Goal: Task Accomplishment & Management: Manage account settings

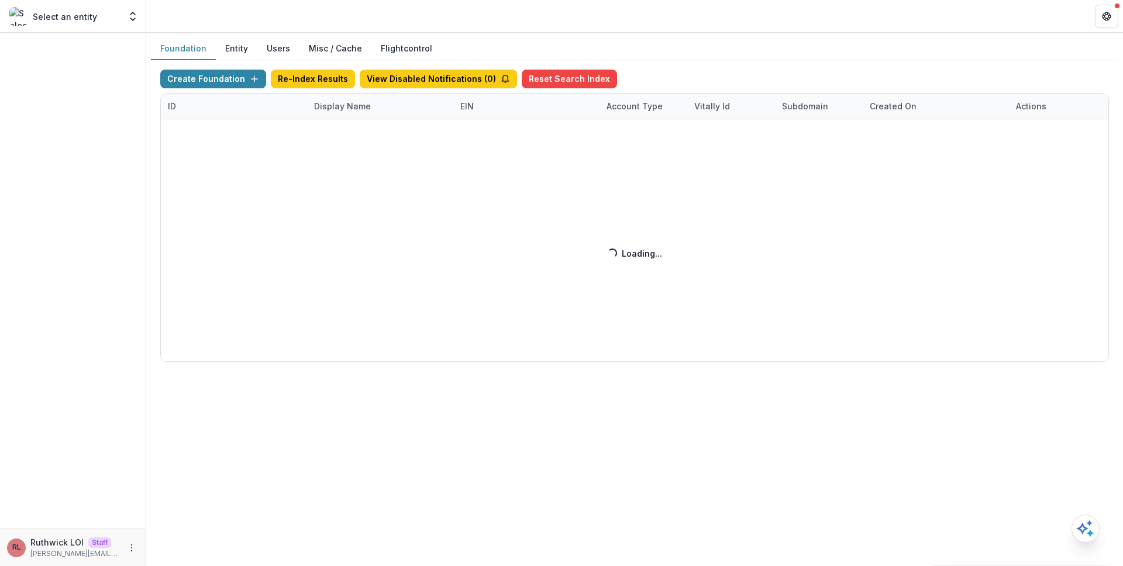
click at [356, 108] on div "Create Foundation Re-Index Results View Disabled Notifications ( 0 ) Reset Sear…" at bounding box center [634, 216] width 949 height 292
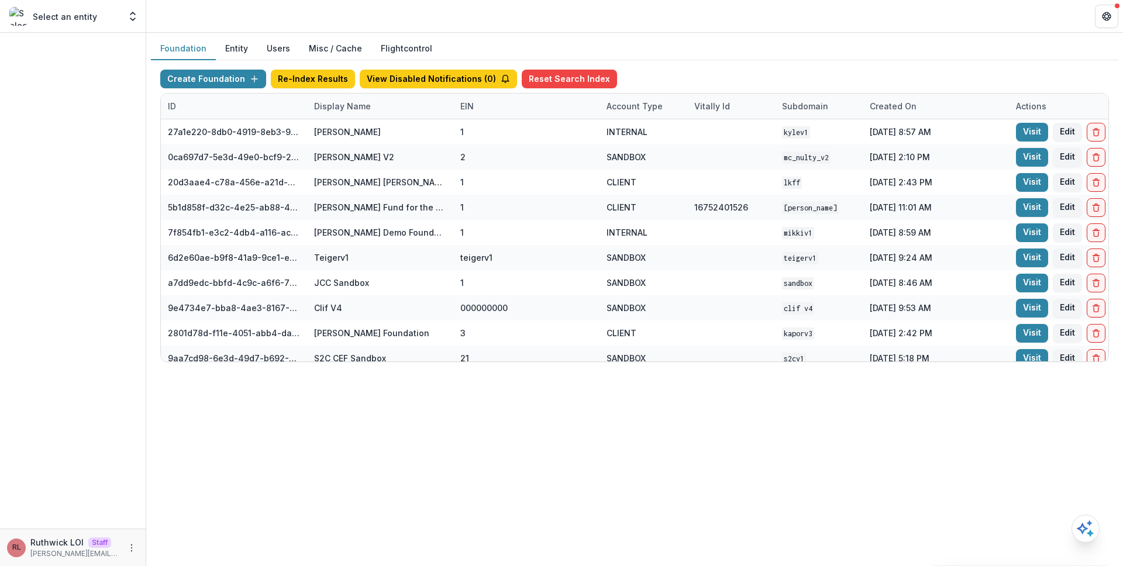
click at [920, 429] on div "Foundation Entity Users Misc / Cache Flightcontrol Create Foundation Re-Index R…" at bounding box center [634, 299] width 977 height 533
click at [393, 105] on div "Display Name" at bounding box center [380, 106] width 146 height 25
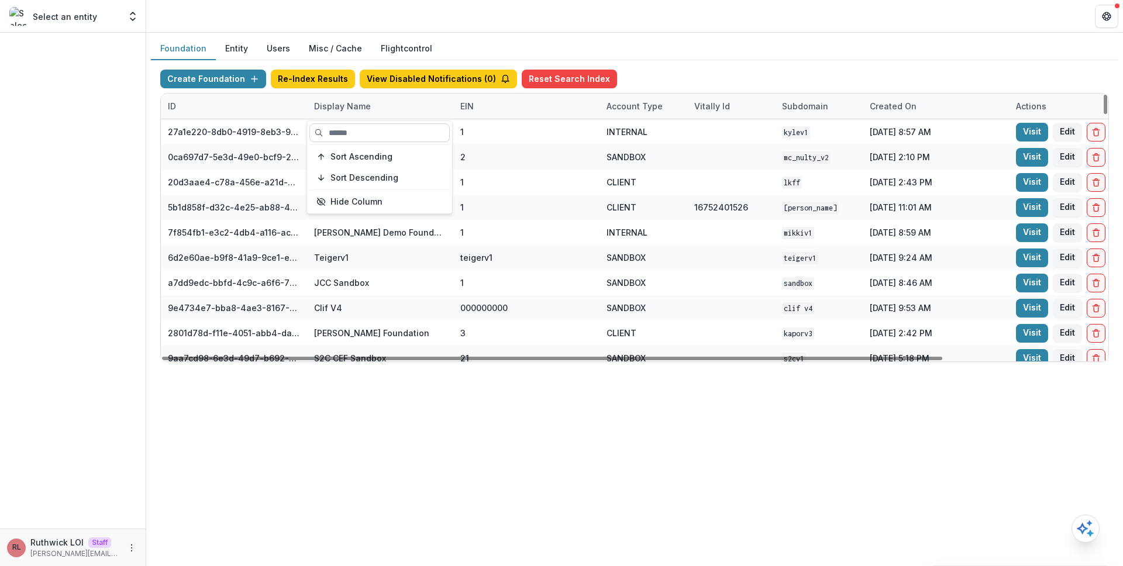
click at [393, 126] on input at bounding box center [379, 132] width 140 height 19
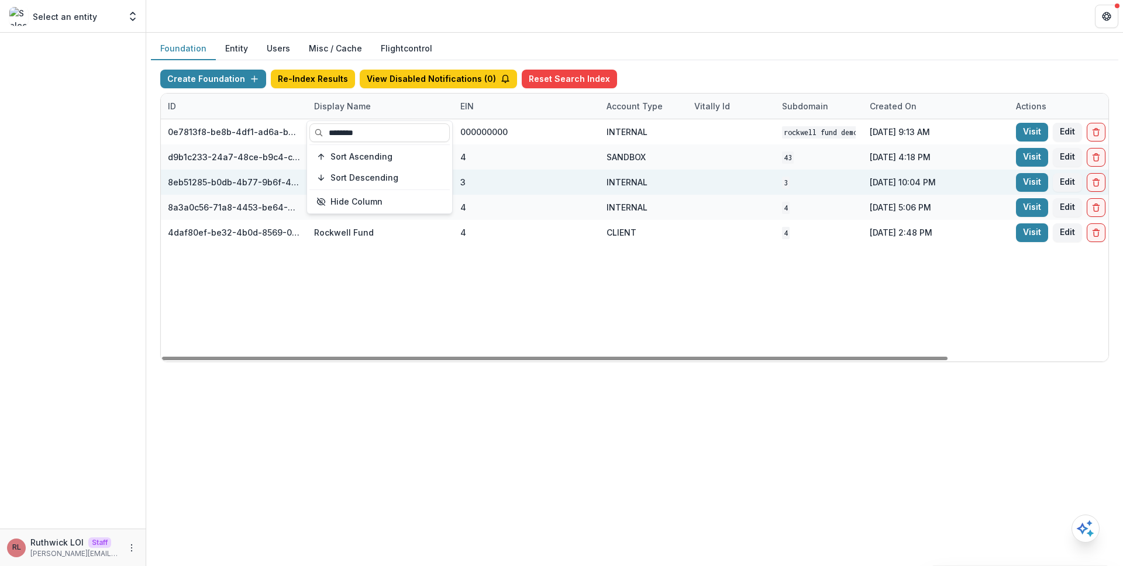
type input "********"
click at [783, 180] on code "3" at bounding box center [786, 183] width 8 height 12
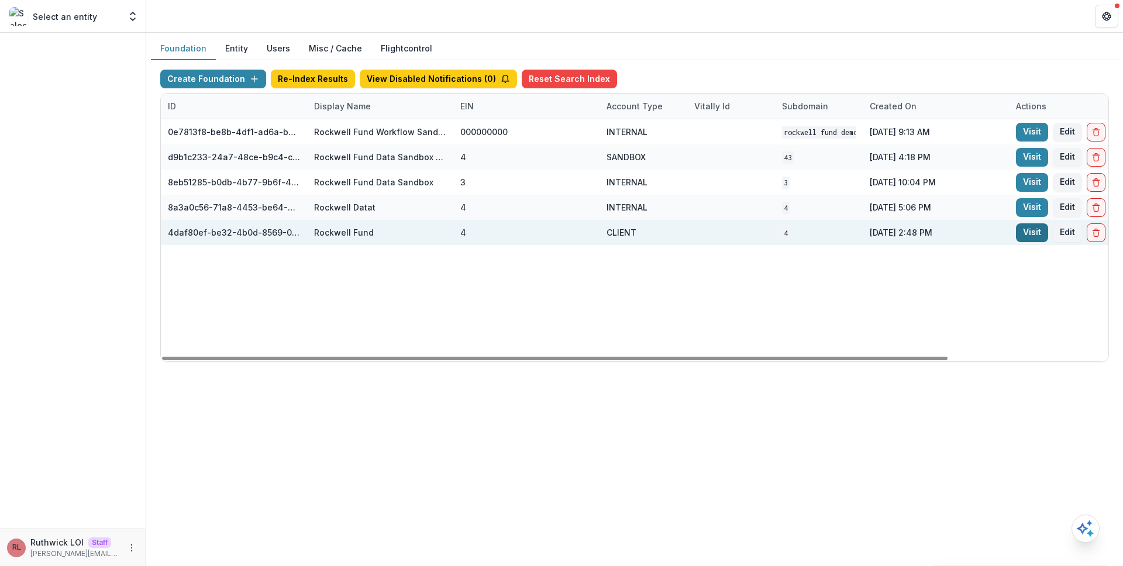
click at [1031, 235] on link "Visit" at bounding box center [1032, 232] width 32 height 19
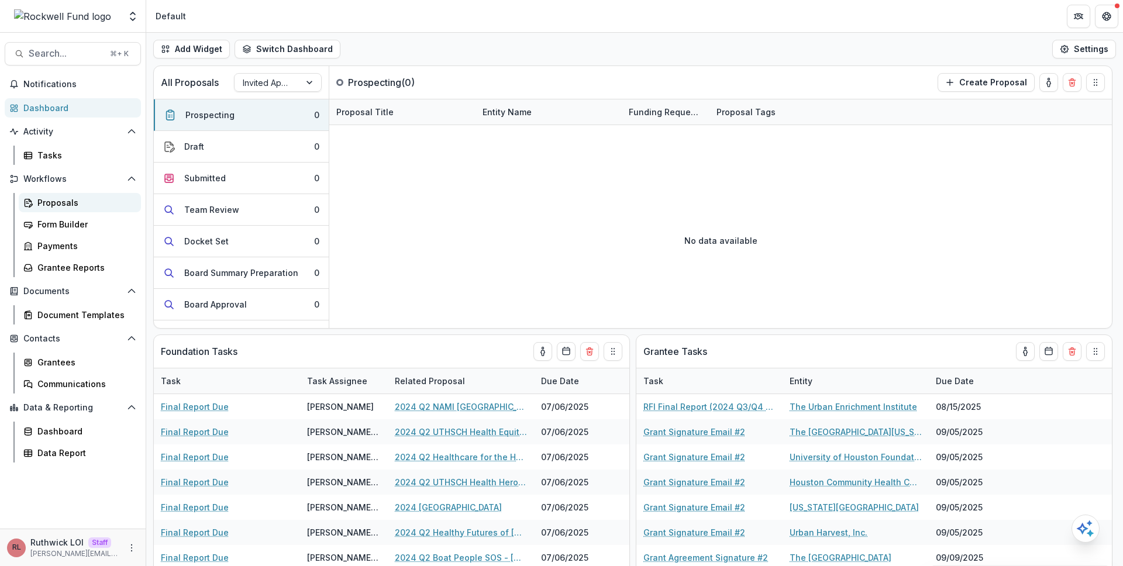
click at [90, 198] on div "Proposals" at bounding box center [84, 203] width 94 height 12
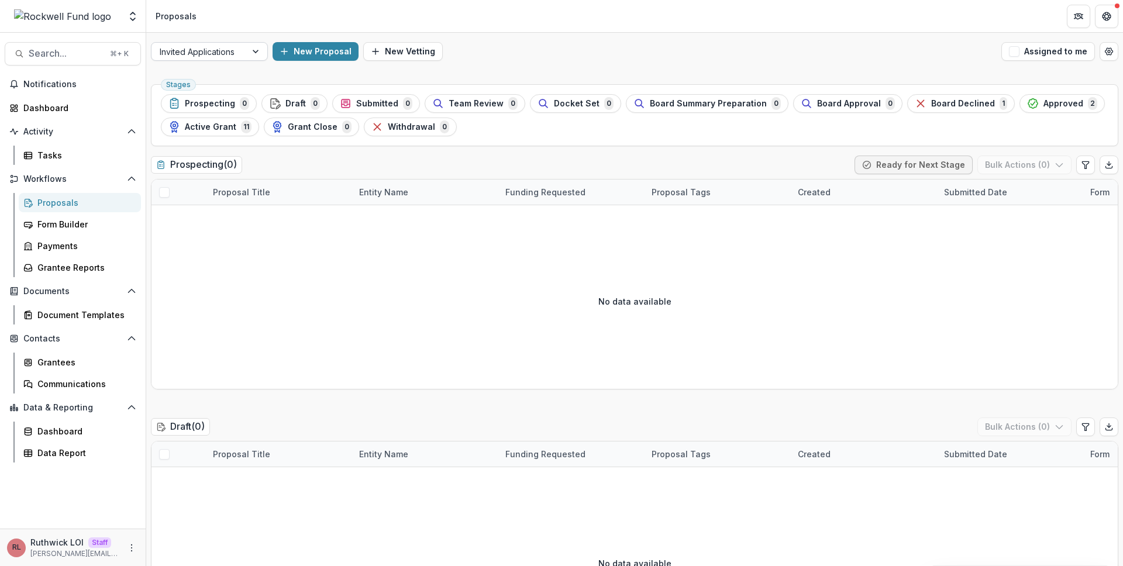
click at [249, 53] on div at bounding box center [256, 52] width 21 height 18
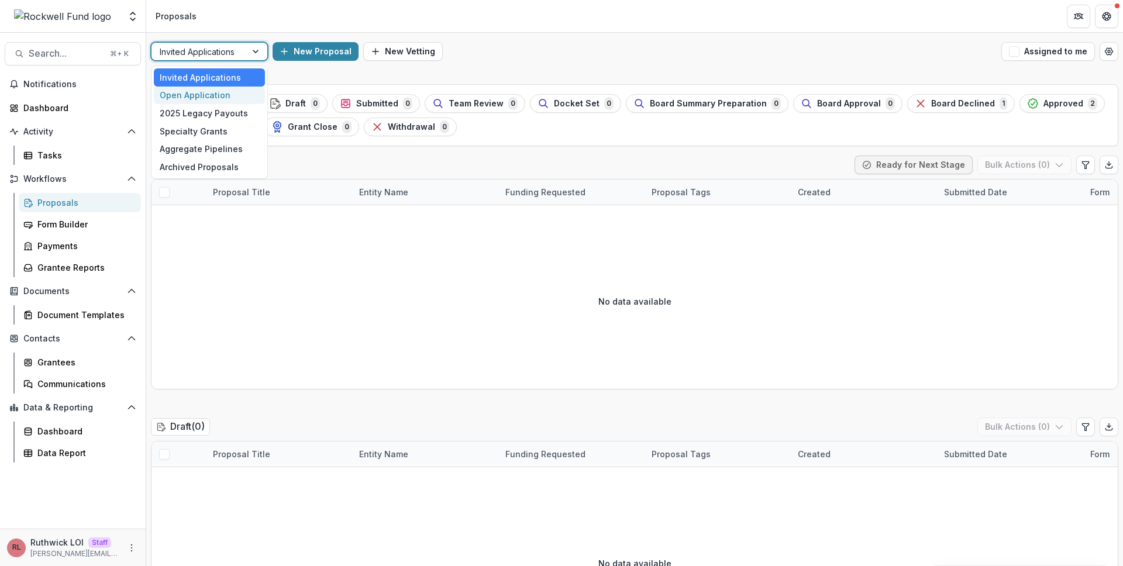
click at [246, 90] on div "Open Application" at bounding box center [209, 96] width 111 height 18
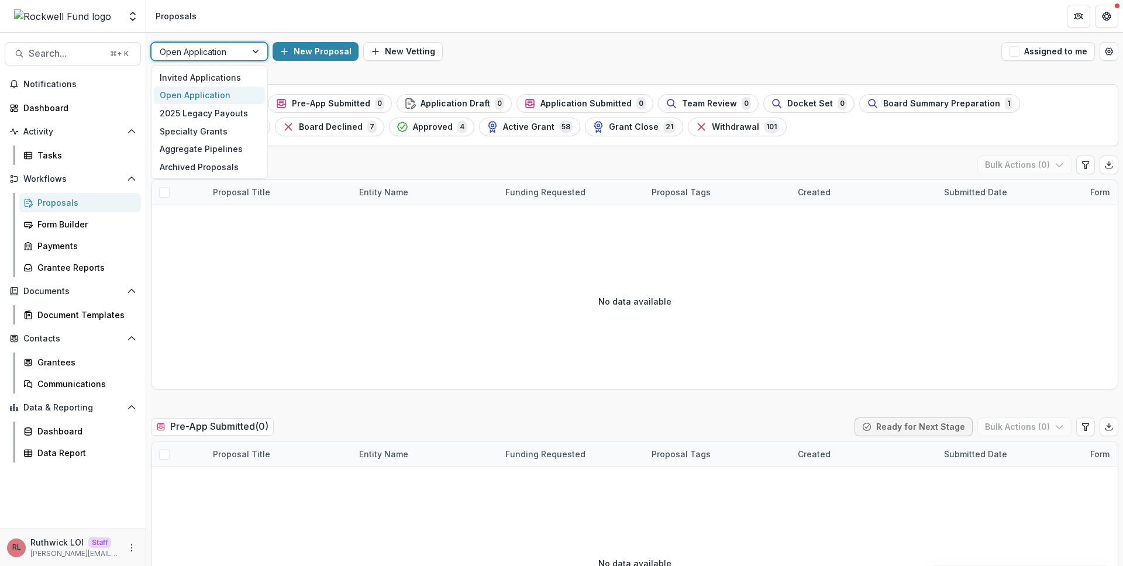
click at [235, 49] on div at bounding box center [199, 51] width 78 height 15
click at [232, 115] on div "2025 Legacy Payouts" at bounding box center [209, 113] width 111 height 18
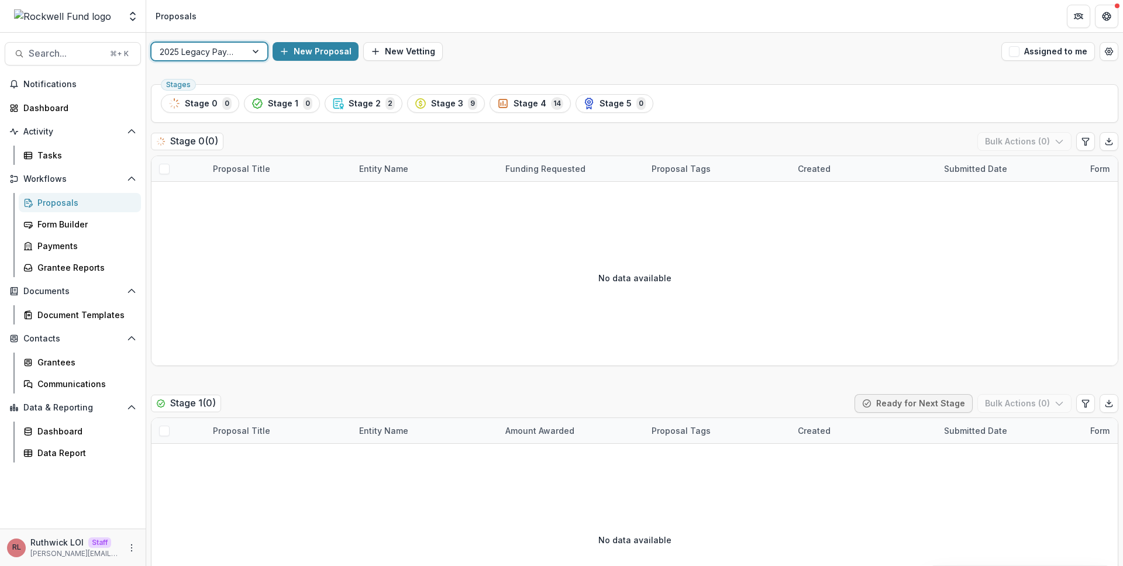
click at [228, 49] on div at bounding box center [199, 51] width 78 height 15
click at [228, 139] on div "Specialty Grants" at bounding box center [209, 131] width 111 height 18
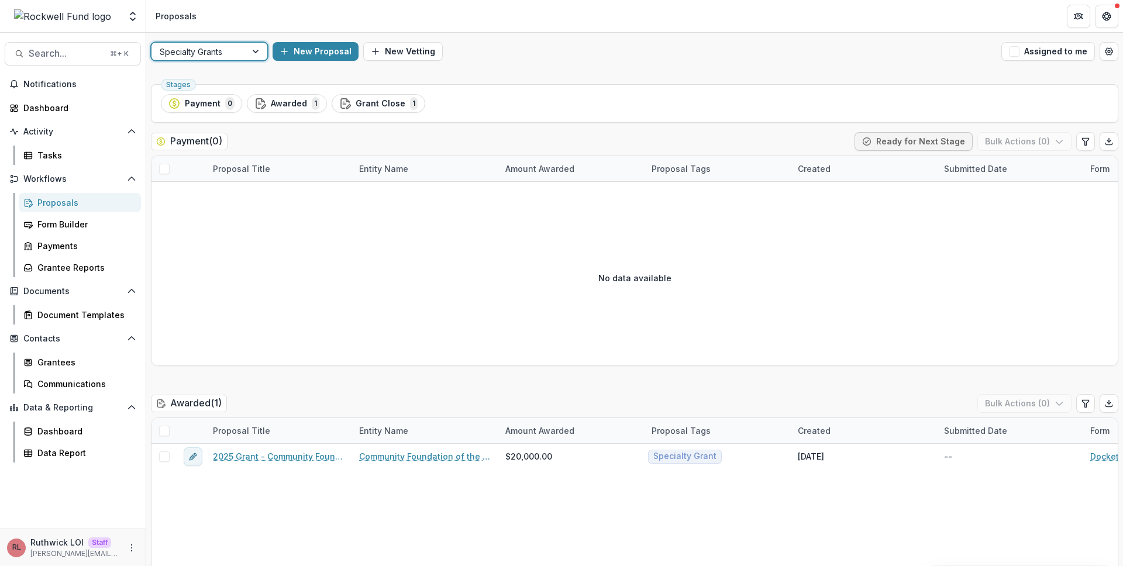
click at [230, 50] on div at bounding box center [199, 51] width 78 height 15
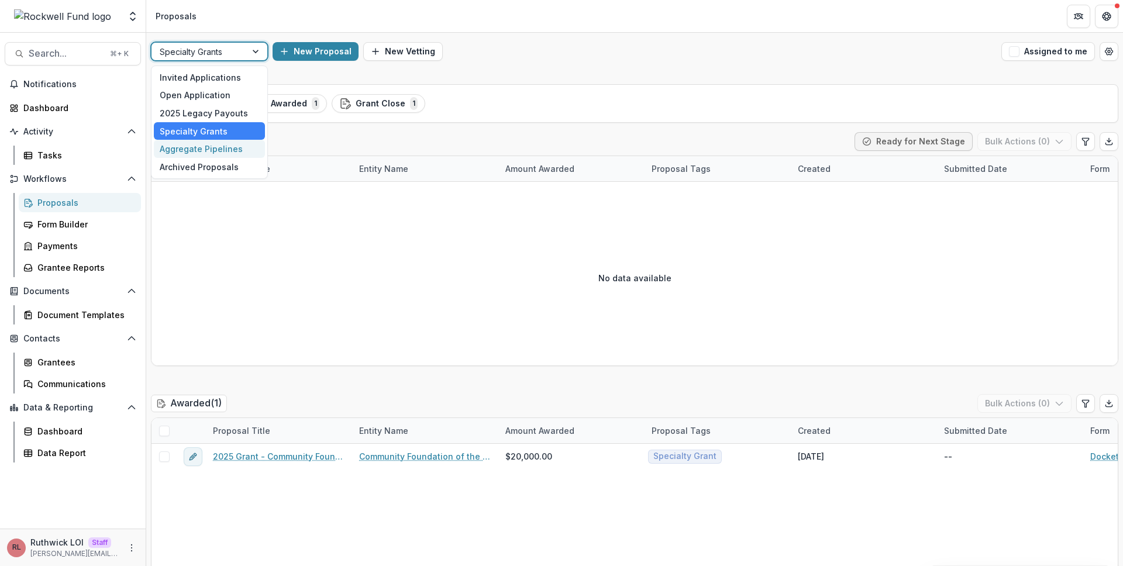
click at [233, 142] on div "Aggregate Pipelines" at bounding box center [209, 149] width 111 height 18
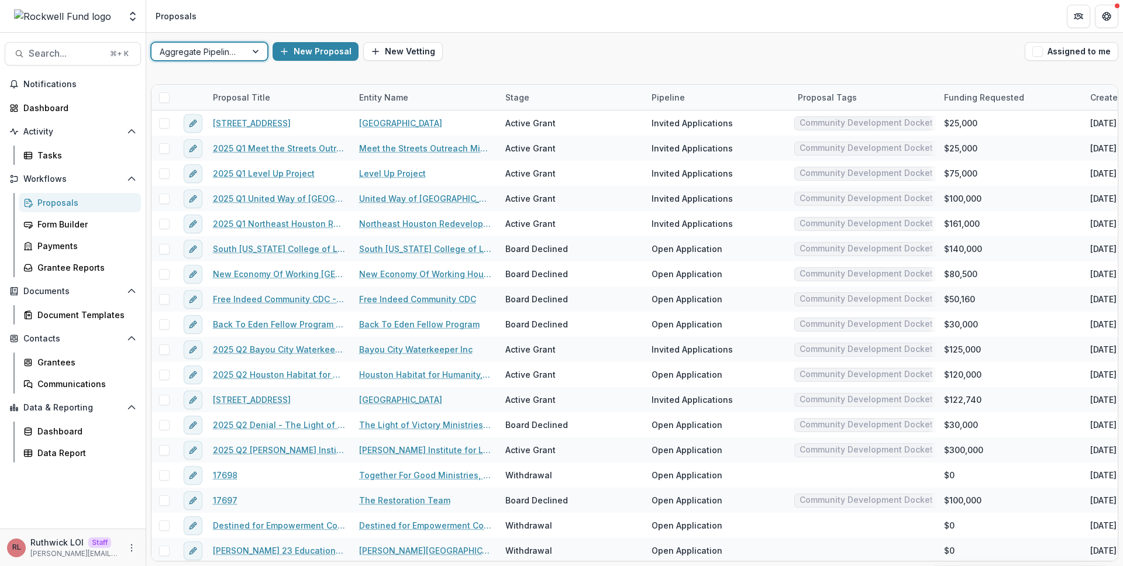
click at [241, 44] on div "Aggregate Pipelines" at bounding box center [198, 51] width 95 height 17
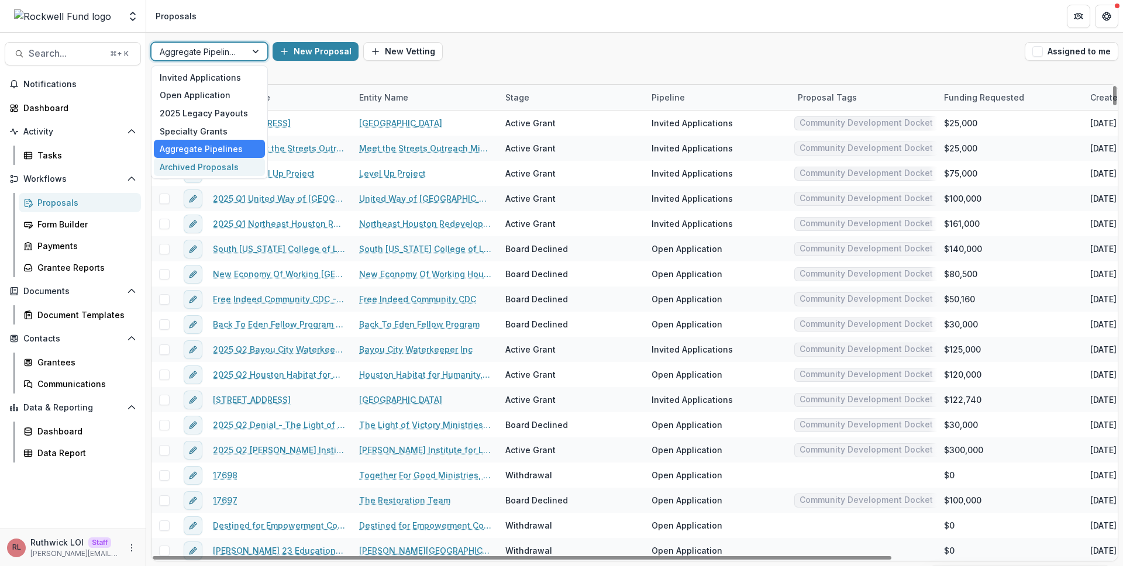
click at [231, 164] on div "Archived Proposals" at bounding box center [209, 167] width 111 height 18
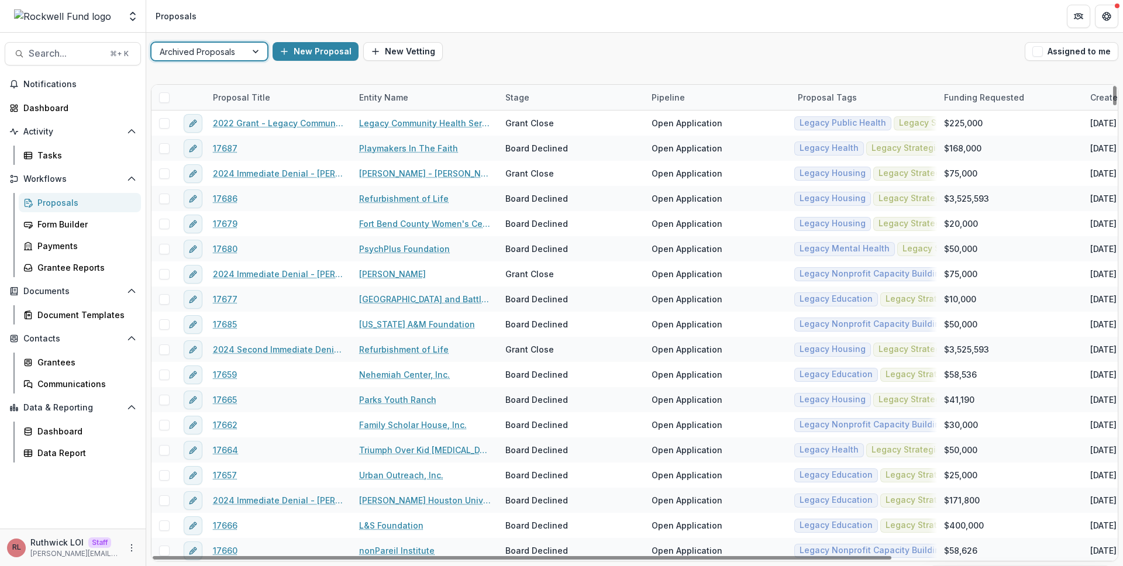
click at [222, 56] on div at bounding box center [199, 51] width 78 height 15
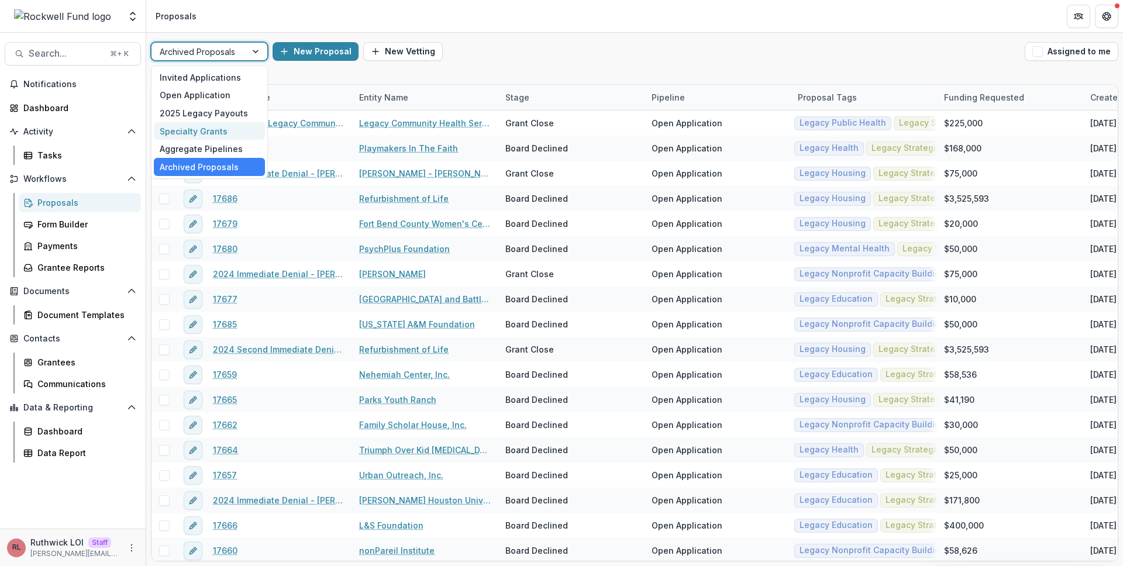
click at [229, 137] on div "Specialty Grants" at bounding box center [209, 131] width 111 height 18
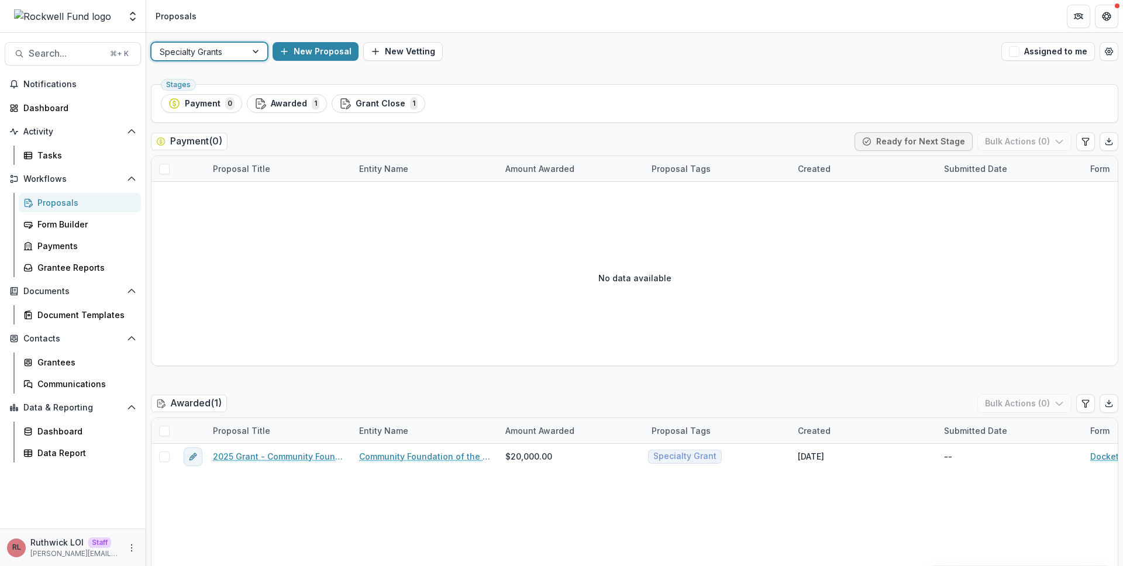
click at [213, 49] on div at bounding box center [199, 51] width 78 height 15
click at [222, 78] on div "Invited Applications" at bounding box center [209, 77] width 111 height 18
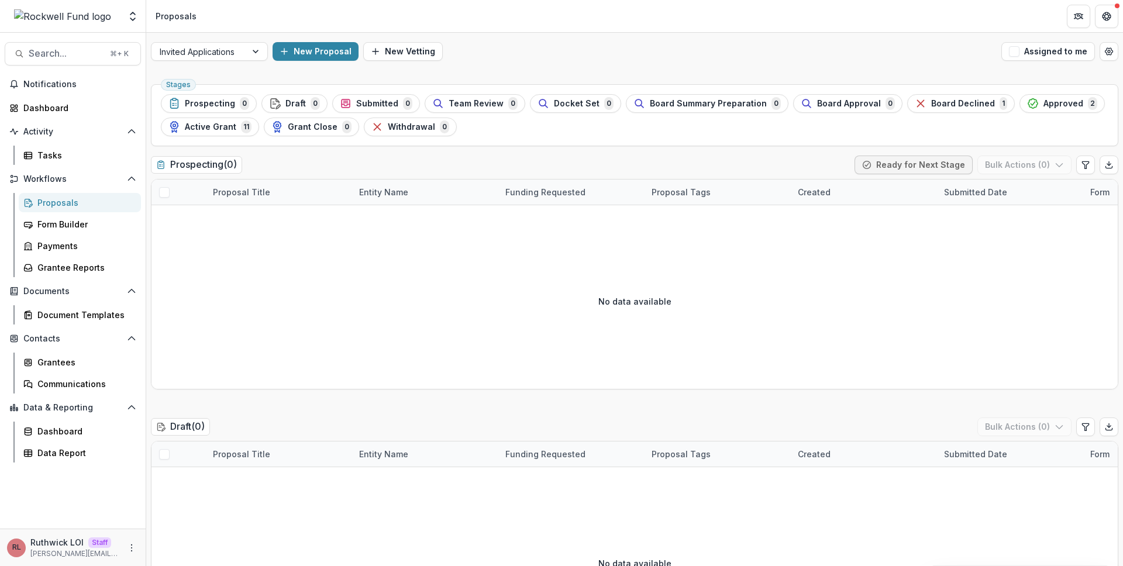
click at [580, 63] on div "Invited Applications New Proposal New Vetting Assigned to me" at bounding box center [634, 51] width 977 height 37
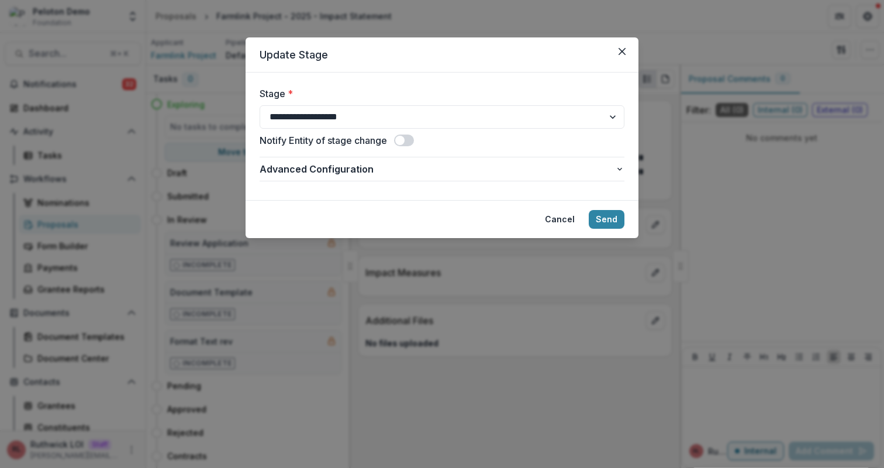
select select "*********"
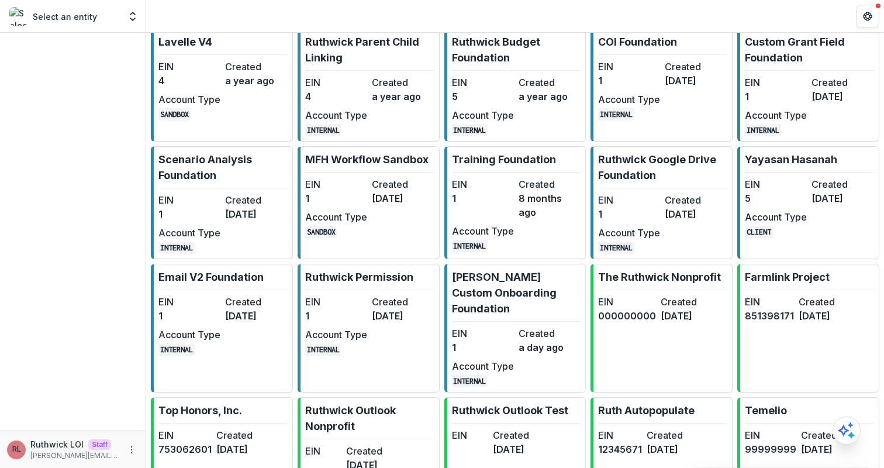
scroll to position [261, 0]
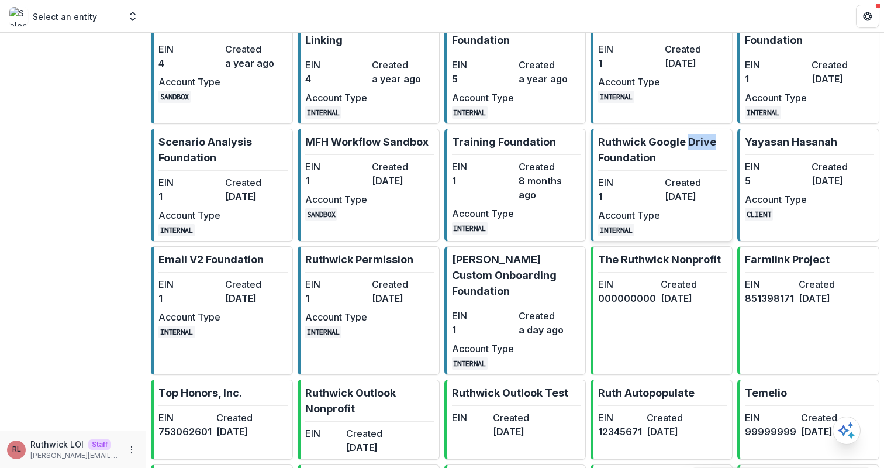
click at [683, 206] on link "Ruthwick Google Drive Foundation EIN 1 Created 5 months ago Account Type INTERN…" at bounding box center [662, 185] width 142 height 113
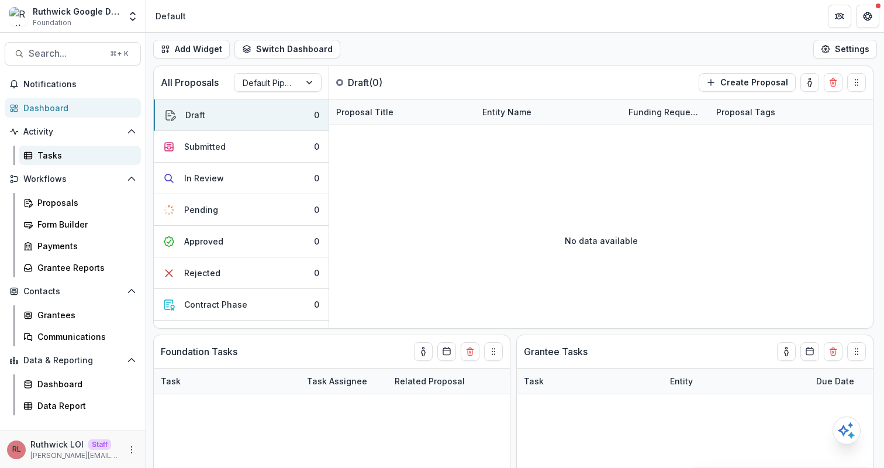
click at [93, 150] on div "Tasks" at bounding box center [84, 155] width 94 height 12
click at [79, 316] on div "Grantees" at bounding box center [84, 315] width 94 height 12
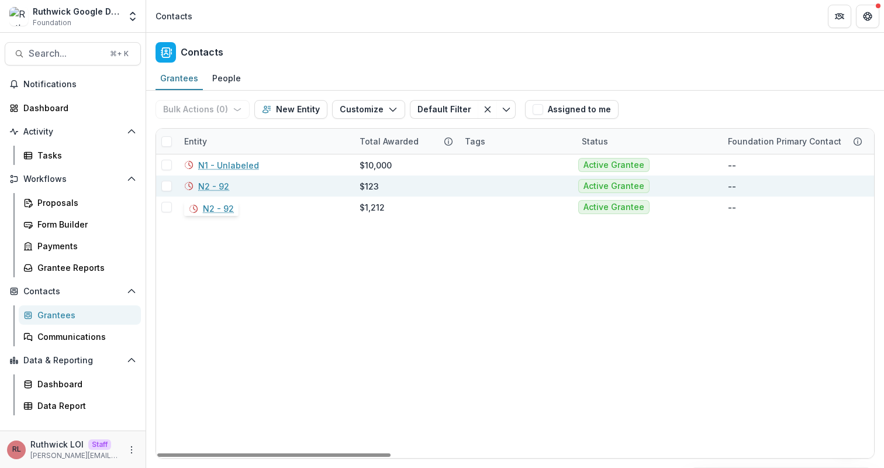
click at [212, 180] on link "N2 - 92" at bounding box center [213, 186] width 31 height 12
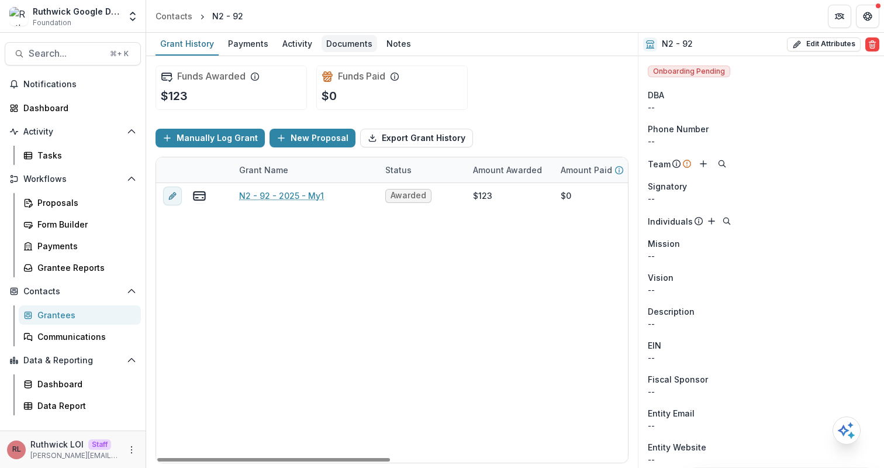
click at [359, 44] on div "Documents" at bounding box center [350, 43] width 56 height 17
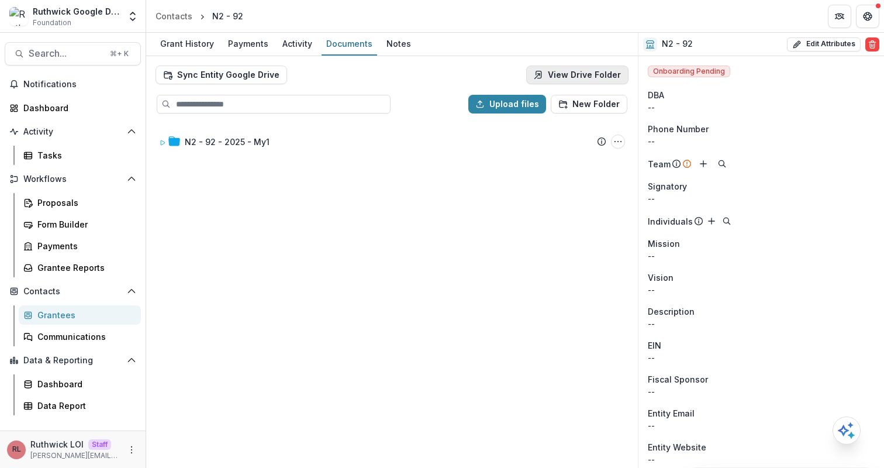
click at [577, 76] on link "View Drive Folder" at bounding box center [577, 75] width 102 height 19
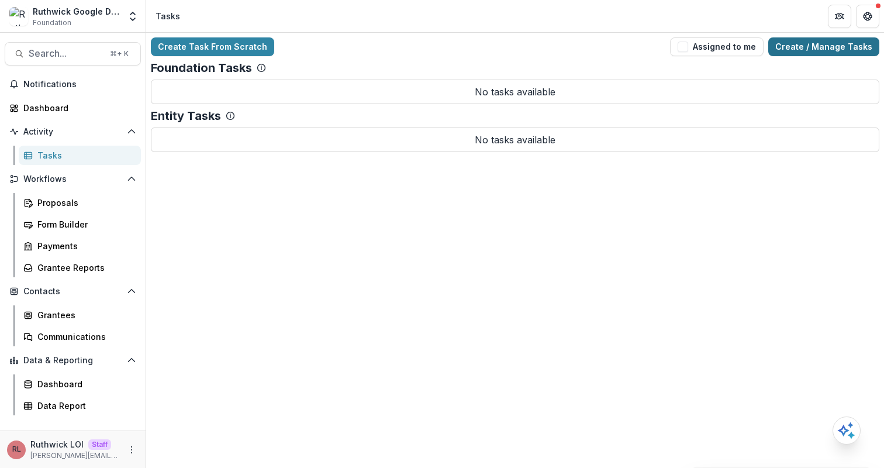
click at [819, 46] on link "Create / Manage Tasks" at bounding box center [824, 46] width 111 height 19
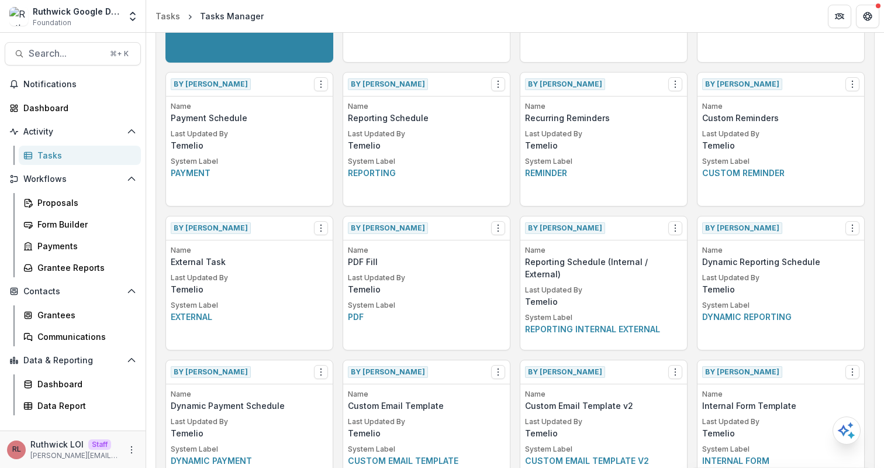
scroll to position [460, 0]
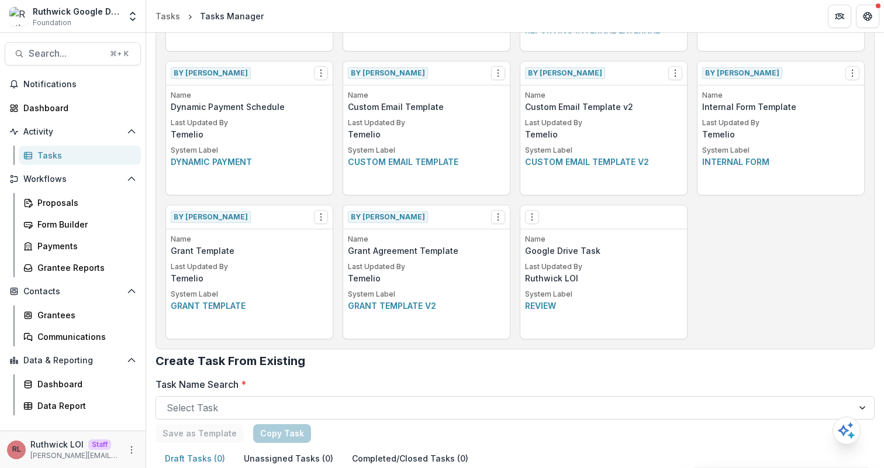
click at [616, 252] on p "Google Drive Task" at bounding box center [603, 250] width 157 height 12
click at [528, 212] on icon "Options" at bounding box center [532, 216] width 9 height 9
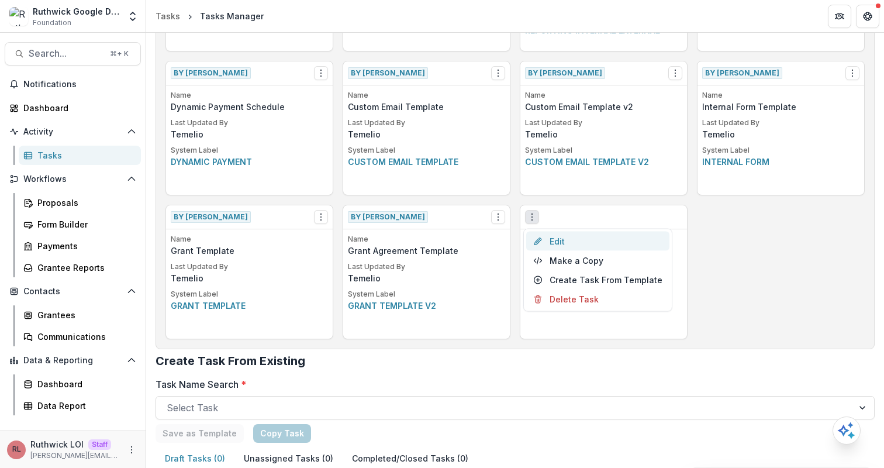
click at [559, 242] on link "Edit" at bounding box center [597, 241] width 143 height 19
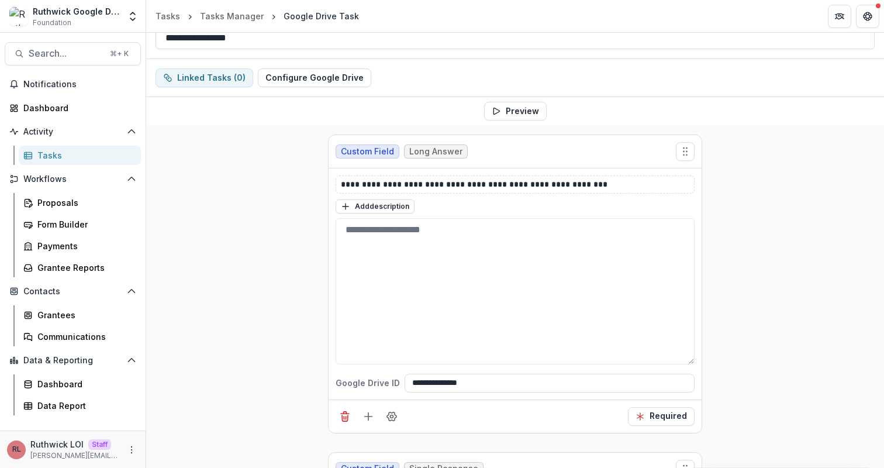
scroll to position [81, 0]
click at [394, 418] on icon "Field Settings" at bounding box center [391, 418] width 9 height 9
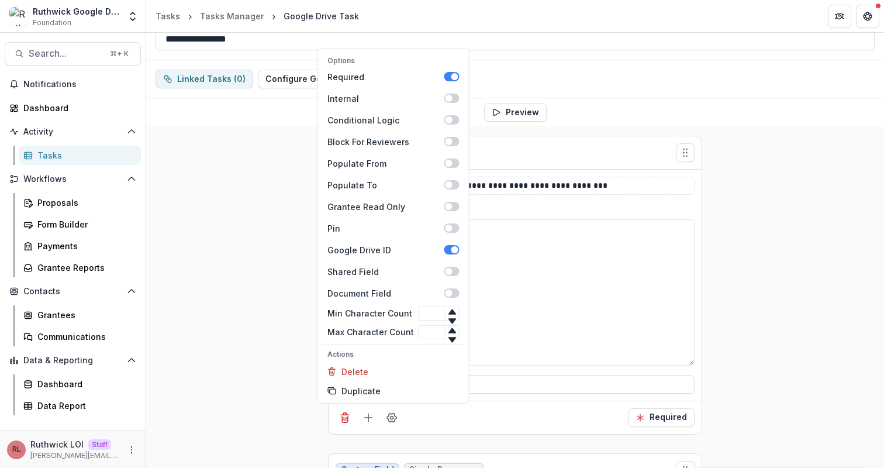
click at [769, 260] on div "**********" at bounding box center [515, 403] width 738 height 554
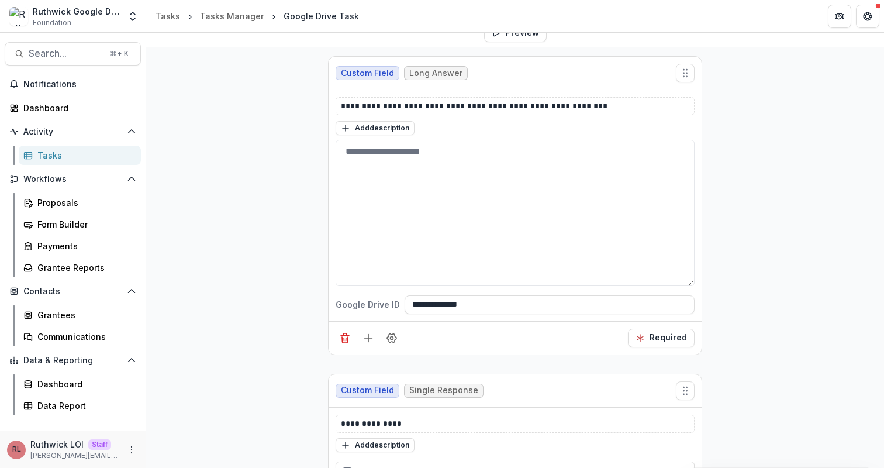
scroll to position [0, 0]
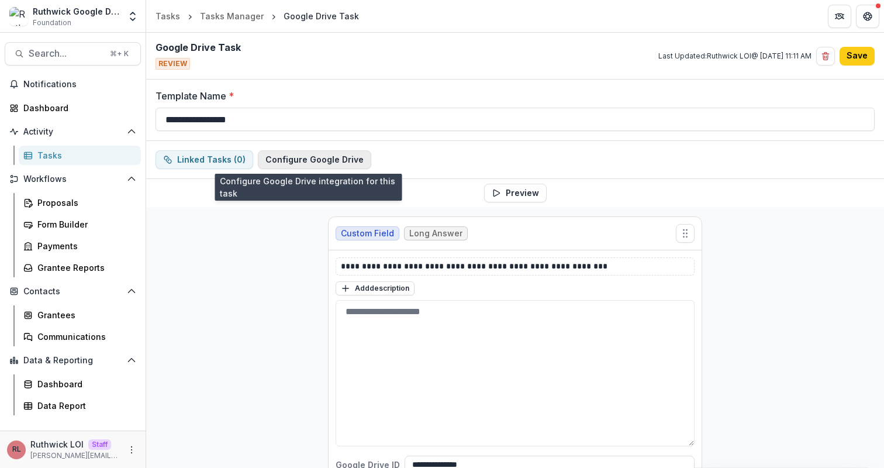
click at [301, 160] on button "Configure Google Drive" at bounding box center [314, 159] width 113 height 19
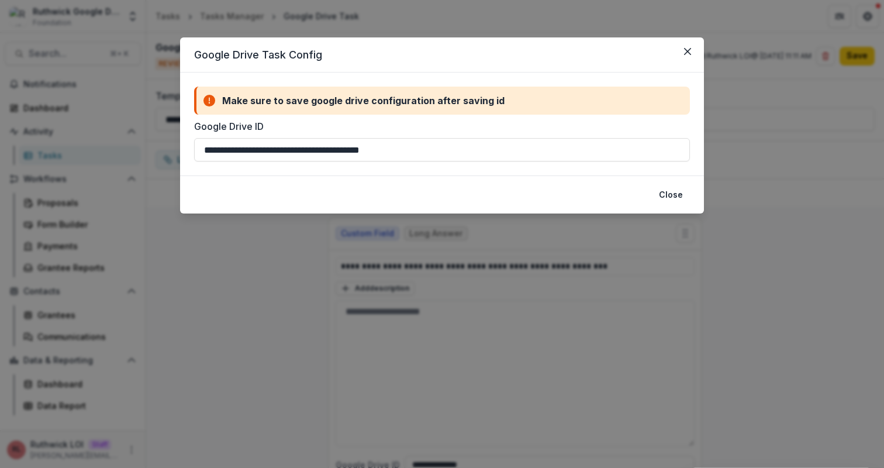
click at [234, 266] on div "**********" at bounding box center [442, 234] width 884 height 468
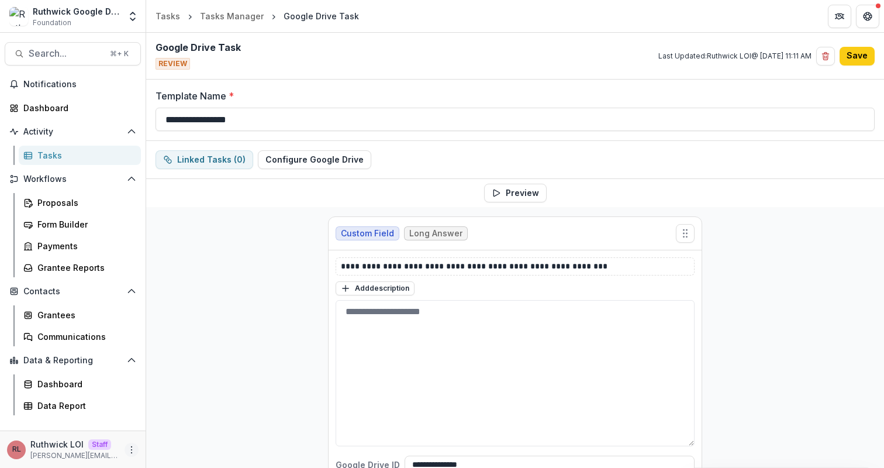
click at [132, 449] on icon "More" at bounding box center [131, 449] width 9 height 9
click at [181, 435] on button "Logout" at bounding box center [208, 444] width 125 height 19
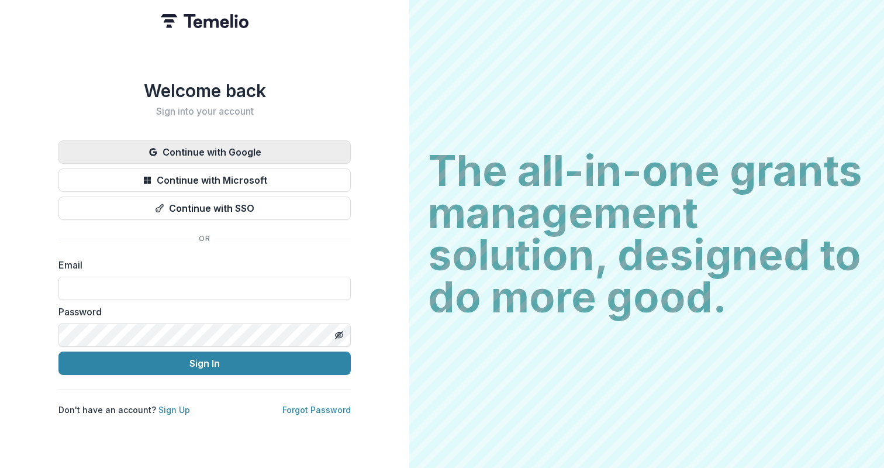
click at [276, 150] on button "Continue with Google" at bounding box center [204, 151] width 292 height 23
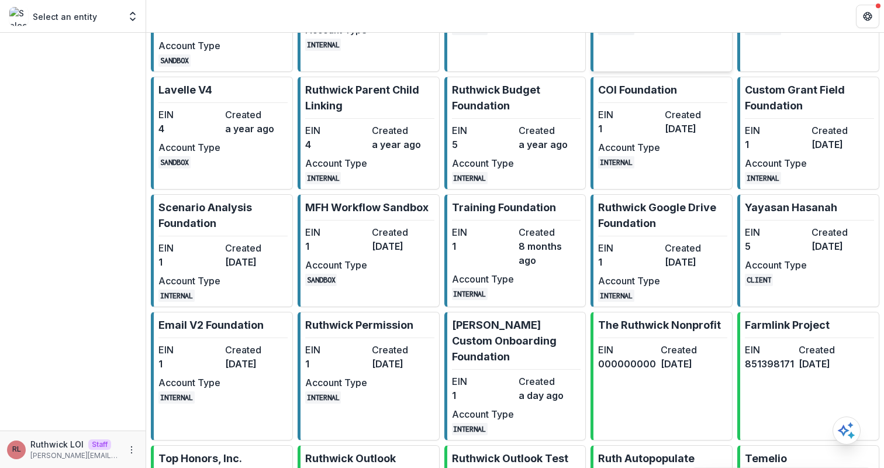
scroll to position [213, 0]
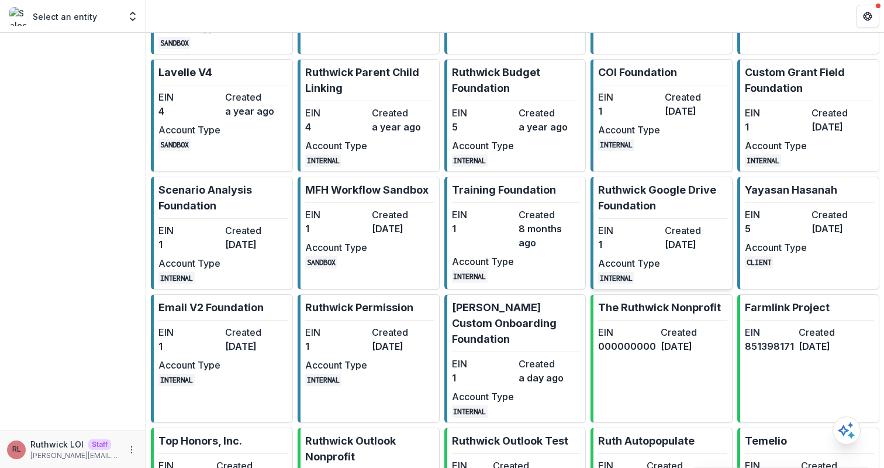
click at [643, 237] on dt "EIN" at bounding box center [629, 230] width 62 height 14
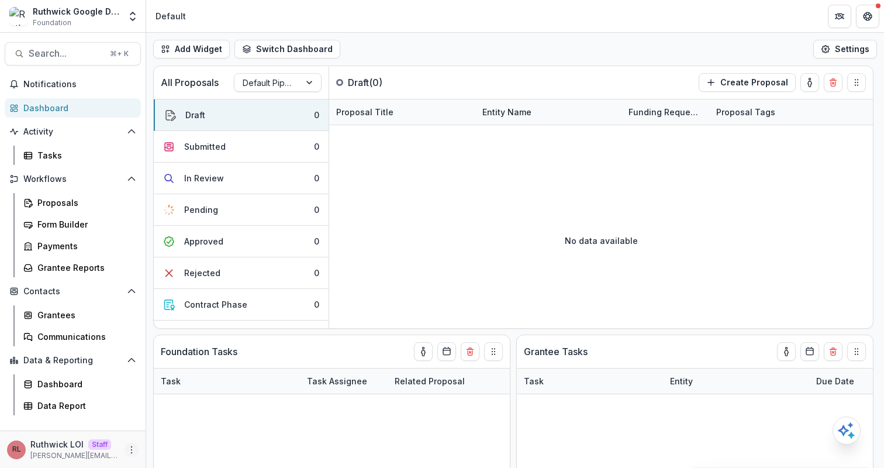
click at [132, 449] on icon "More" at bounding box center [131, 449] width 9 height 9
click at [190, 425] on link "User Settings" at bounding box center [208, 424] width 125 height 19
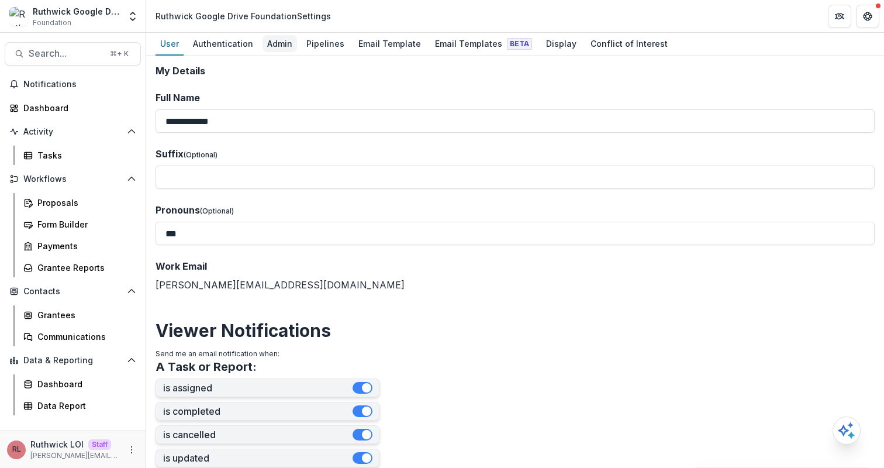
click at [266, 43] on div "Admin" at bounding box center [280, 43] width 35 height 17
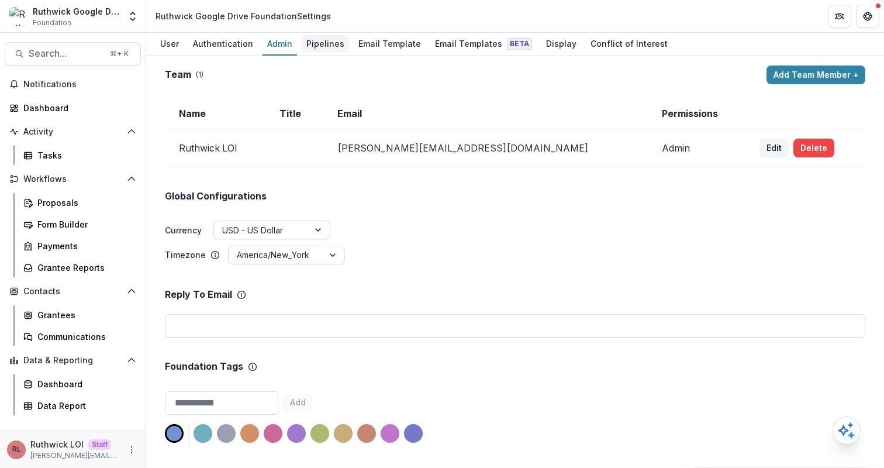
click at [309, 43] on div "Pipelines" at bounding box center [325, 43] width 47 height 17
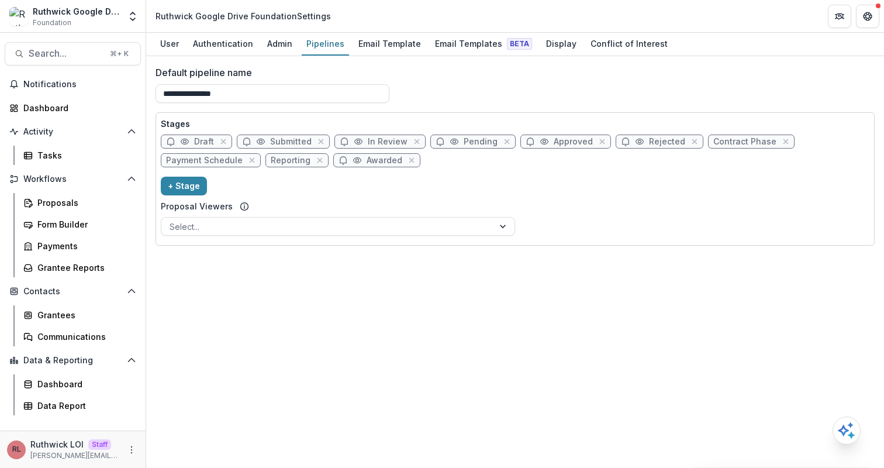
click at [394, 139] on span "In Review" at bounding box center [388, 142] width 40 height 10
select select "******"
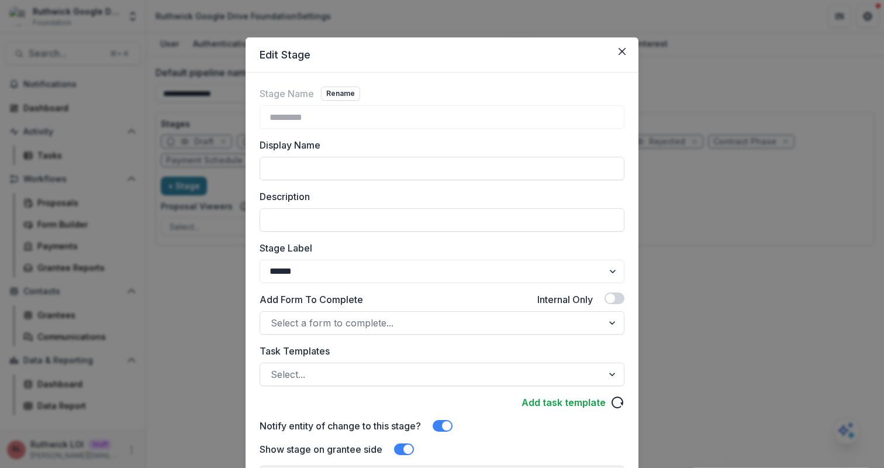
click at [682, 235] on div "Edit Stage Stage Name Rename ********* Display Name Description Stage Label ***…" at bounding box center [442, 234] width 884 height 468
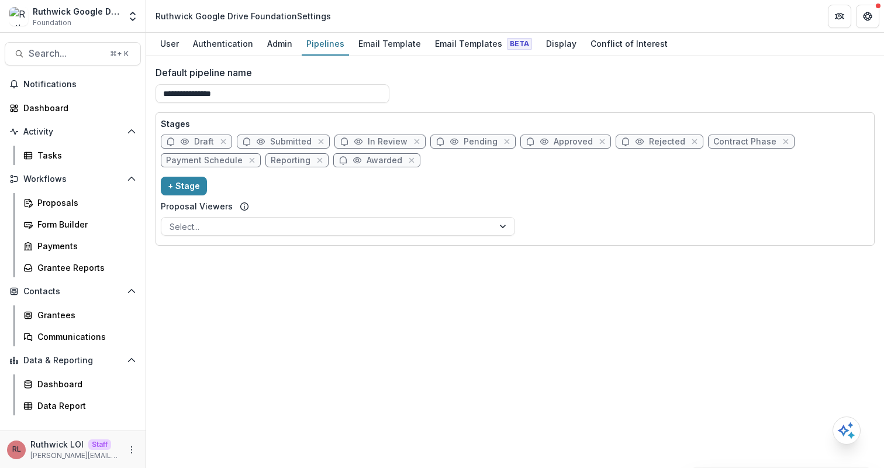
click at [380, 140] on span "In Review" at bounding box center [388, 142] width 40 height 10
select select "******"
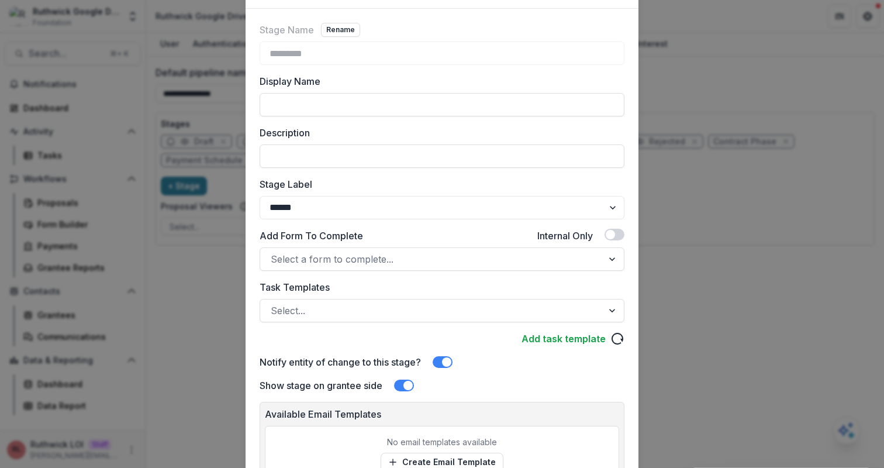
scroll to position [77, 0]
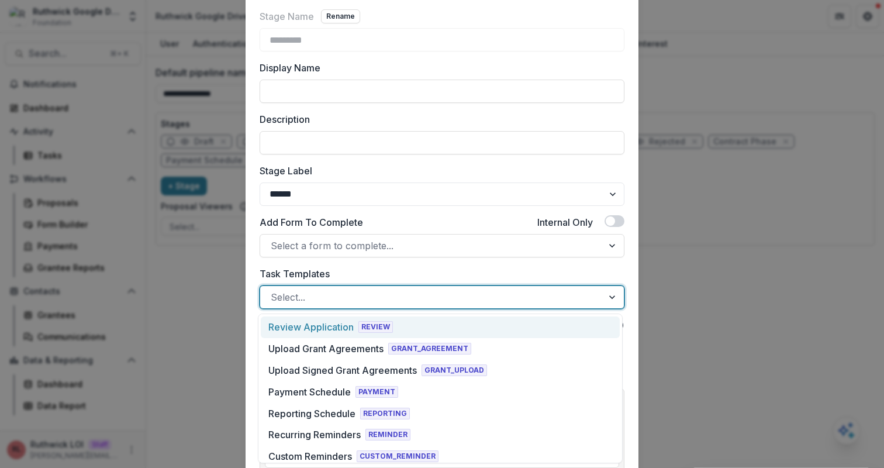
click at [381, 297] on div at bounding box center [432, 297] width 322 height 16
type input "***"
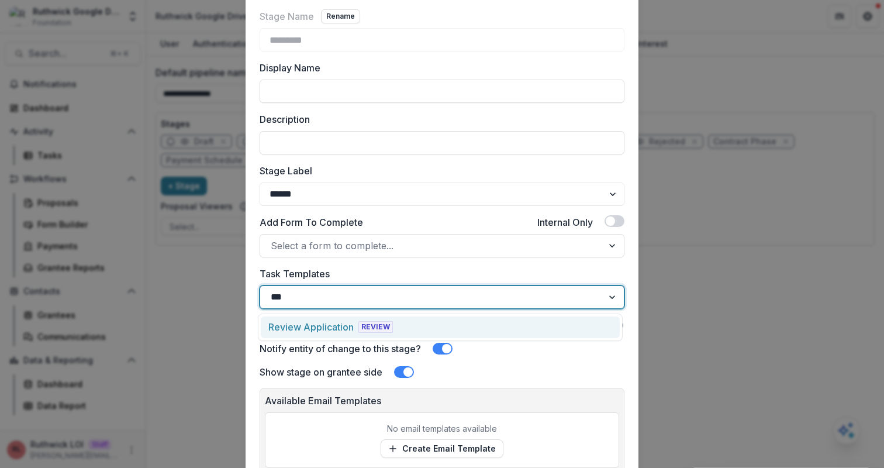
click at [413, 330] on div "Review Application REVIEW" at bounding box center [440, 327] width 359 height 22
type input "****"
click at [419, 328] on div "Google Drive Task REVIEW" at bounding box center [440, 327] width 359 height 22
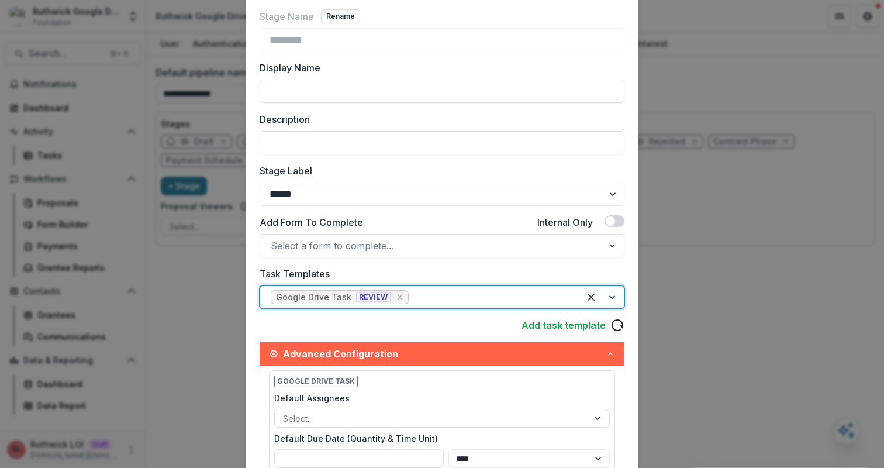
scroll to position [347, 0]
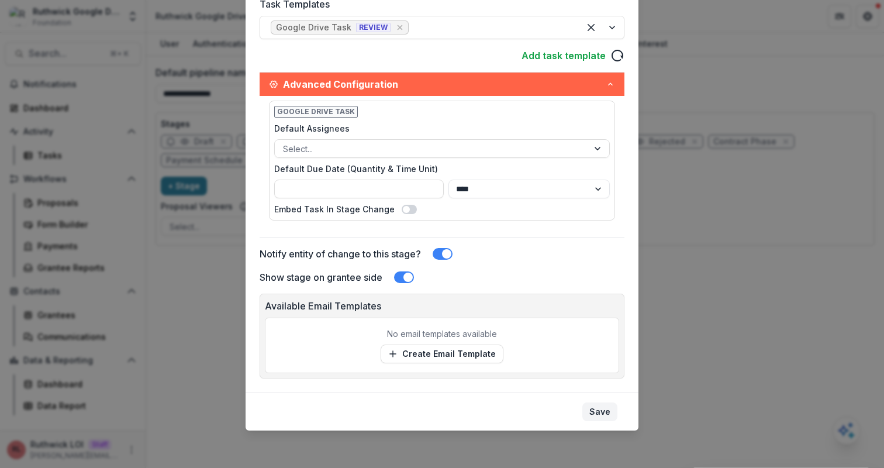
click at [598, 408] on button "Save" at bounding box center [600, 411] width 35 height 19
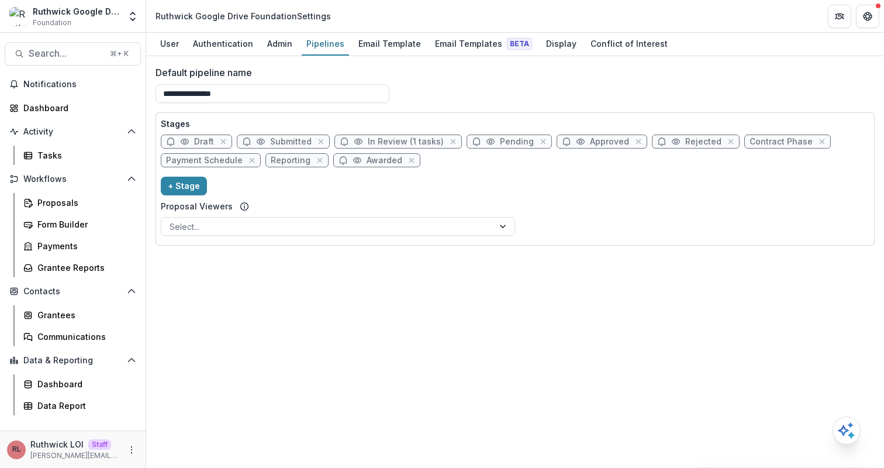
click at [456, 315] on div "**********" at bounding box center [515, 262] width 738 height 412
click at [82, 208] on div "Proposals" at bounding box center [84, 203] width 94 height 12
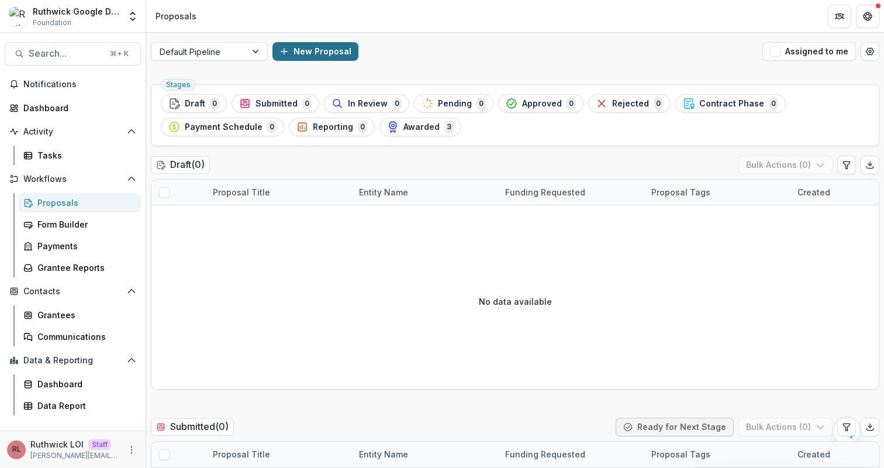
click at [306, 50] on button "New Proposal" at bounding box center [316, 51] width 86 height 19
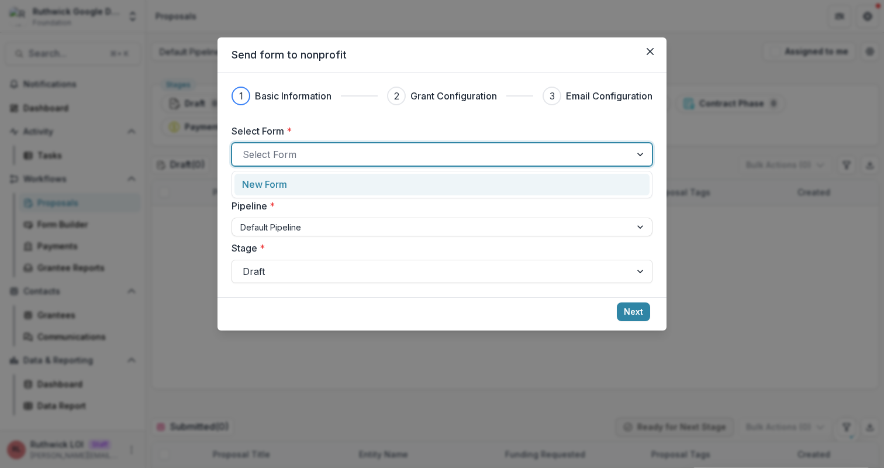
click at [376, 157] on div at bounding box center [432, 154] width 378 height 16
click at [384, 175] on div "New Form" at bounding box center [442, 185] width 415 height 22
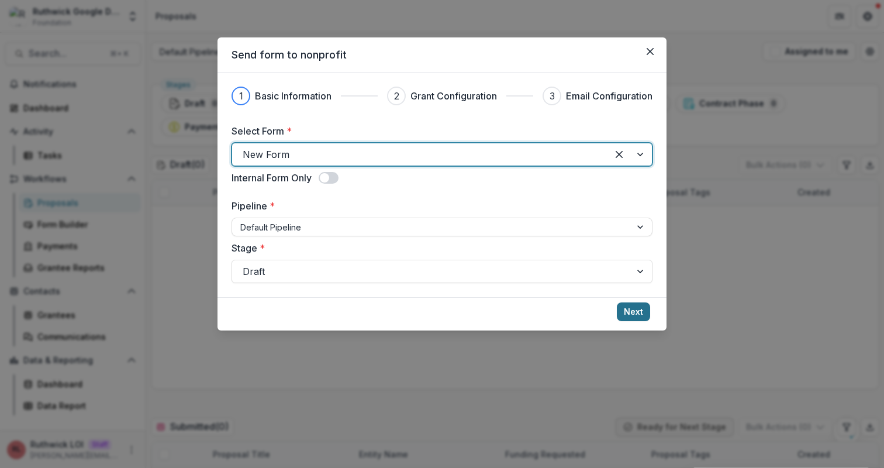
click at [622, 309] on button "Next" at bounding box center [633, 311] width 33 height 19
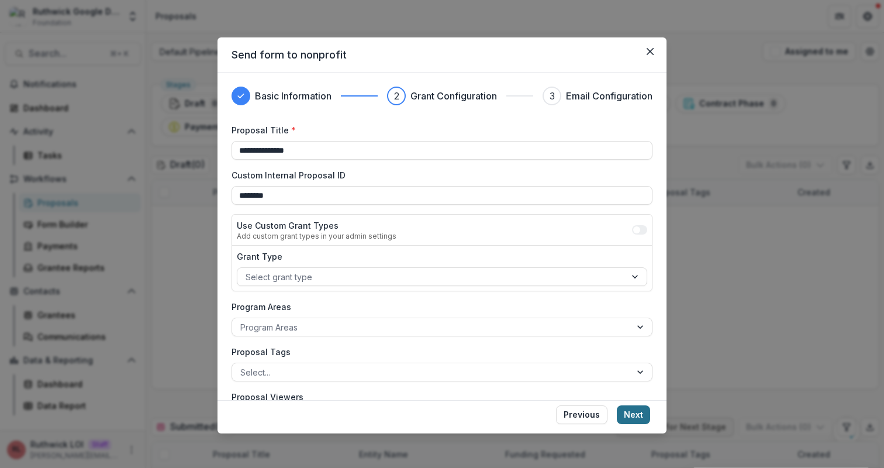
click at [638, 415] on button "Next" at bounding box center [633, 414] width 33 height 19
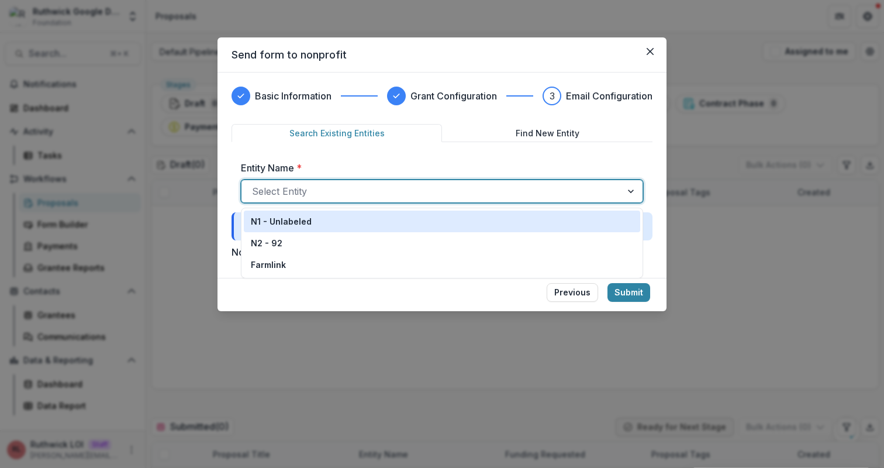
click at [595, 195] on div at bounding box center [431, 191] width 359 height 16
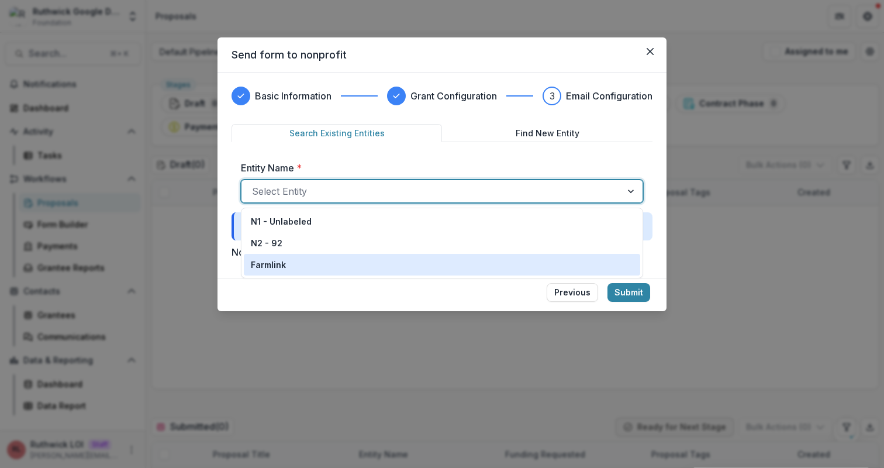
click at [584, 262] on div "Farmlink" at bounding box center [442, 265] width 383 height 12
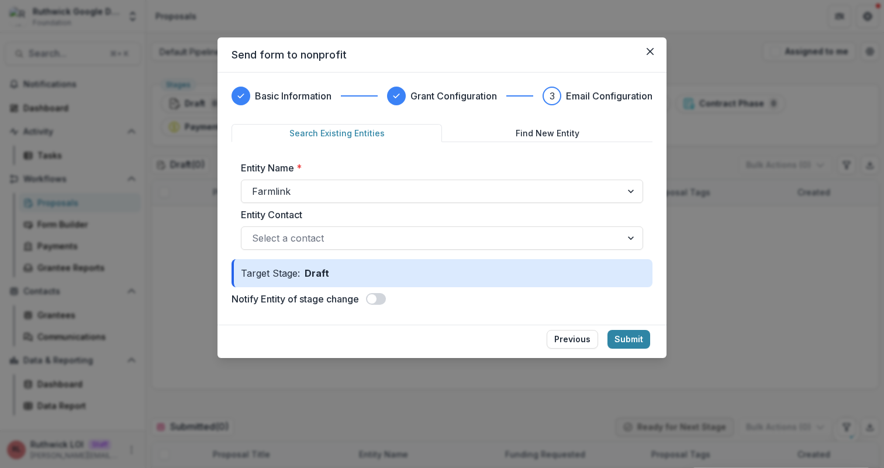
click at [600, 254] on div "Entity Name * Farmlink Entity Contact Select a contact" at bounding box center [442, 205] width 421 height 108
click at [593, 237] on div at bounding box center [431, 238] width 359 height 16
click at [582, 217] on label "Entity Contact" at bounding box center [438, 215] width 395 height 14
click at [255, 231] on input "Entity Contact" at bounding box center [253, 238] width 3 height 14
click at [626, 339] on button "Submit" at bounding box center [629, 339] width 43 height 19
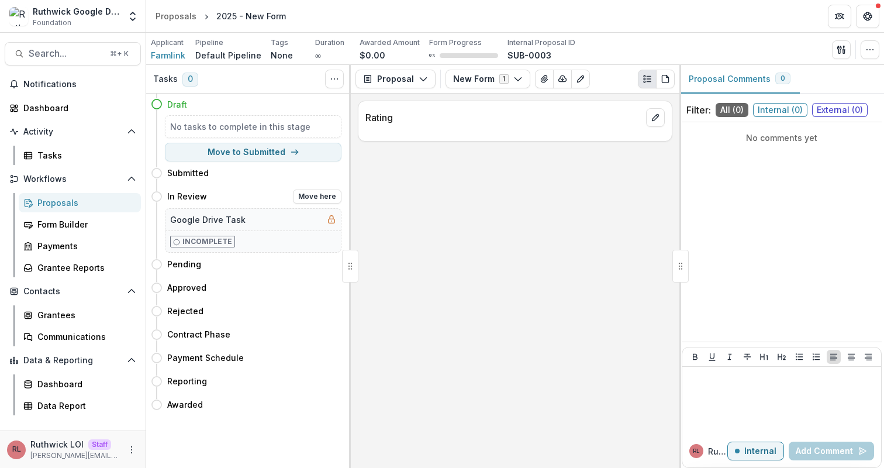
click at [322, 204] on div "In Review Move here" at bounding box center [246, 196] width 191 height 23
click at [322, 197] on button "Move here" at bounding box center [317, 197] width 49 height 14
select select "*********"
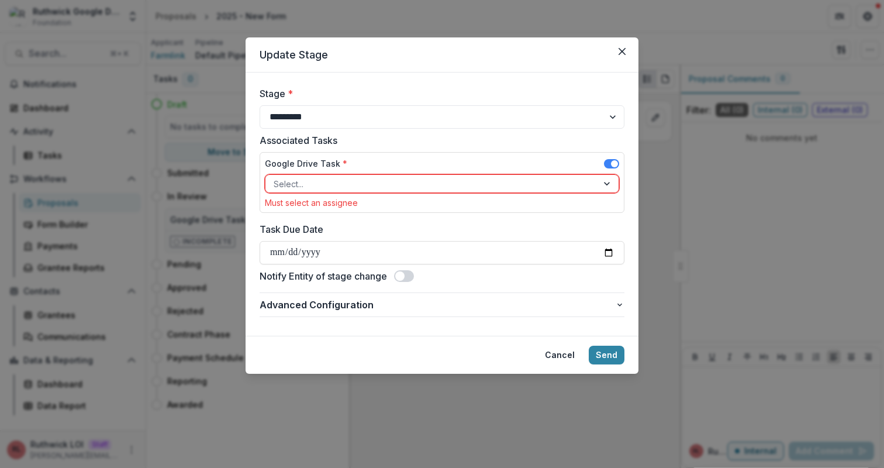
click at [349, 189] on div at bounding box center [432, 184] width 316 height 15
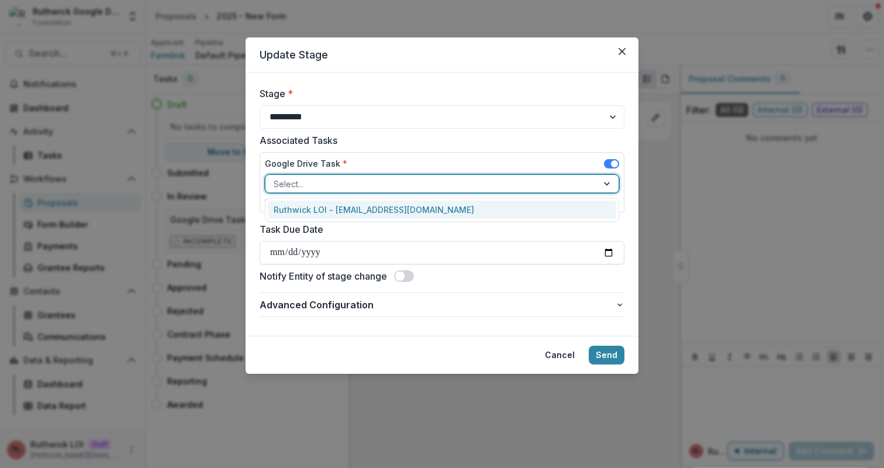
click at [357, 212] on div "Ruthwick LOI - [EMAIL_ADDRESS][DOMAIN_NAME]" at bounding box center [442, 210] width 349 height 18
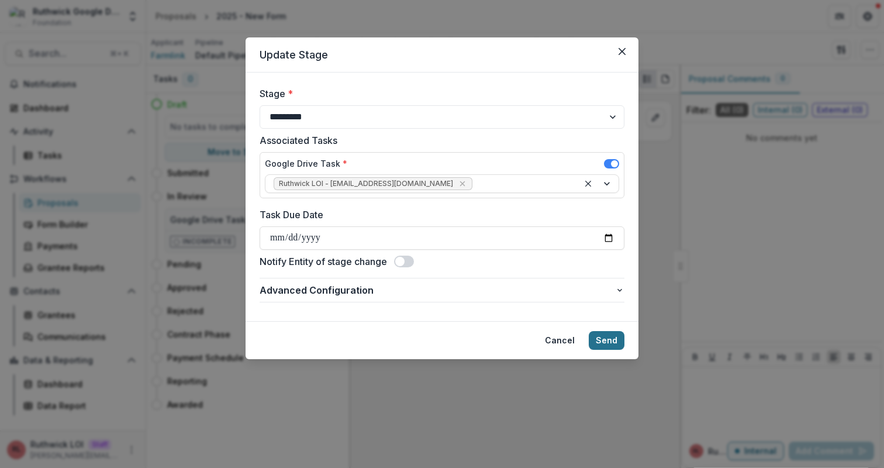
click at [607, 344] on button "Send" at bounding box center [607, 340] width 36 height 19
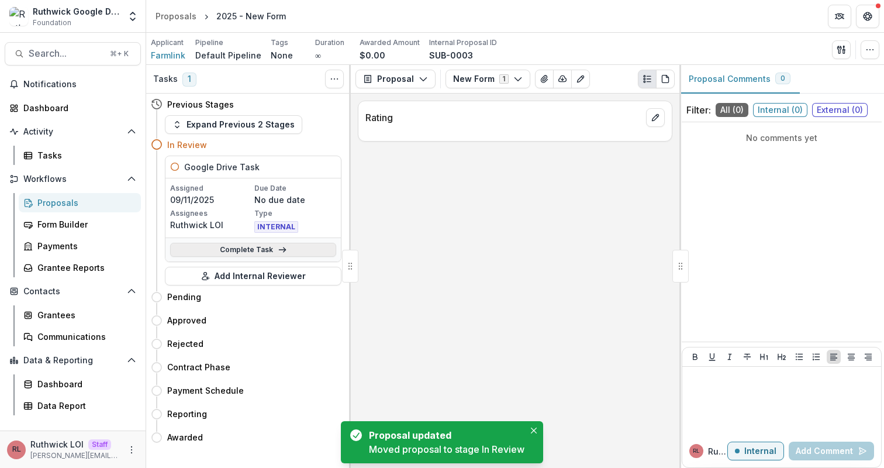
click at [227, 252] on link "Complete Task" at bounding box center [253, 250] width 166 height 14
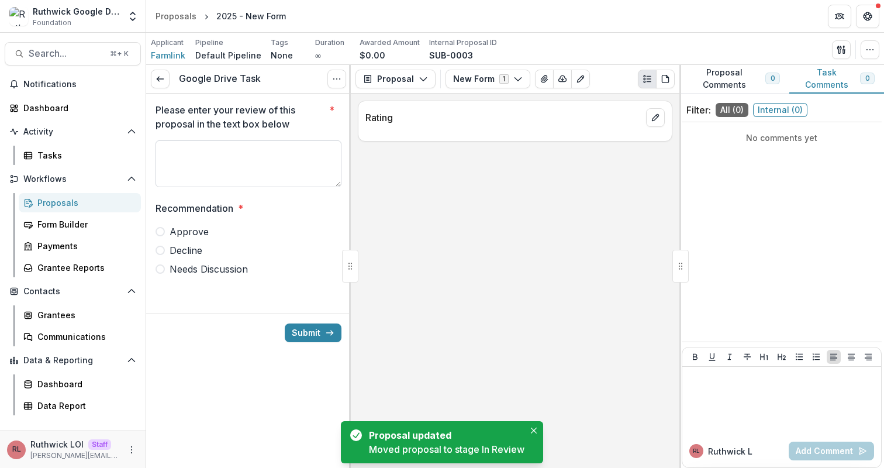
click at [202, 158] on textarea "Please enter your review of this proposal in the text box below *" at bounding box center [249, 163] width 186 height 47
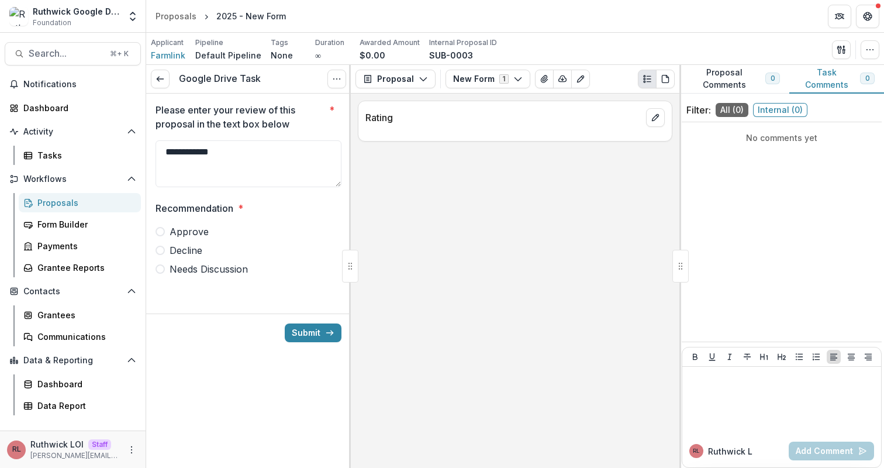
click at [188, 230] on span "Approve" at bounding box center [189, 232] width 39 height 14
type textarea "**********"
click at [310, 327] on button "Submit" at bounding box center [313, 332] width 57 height 19
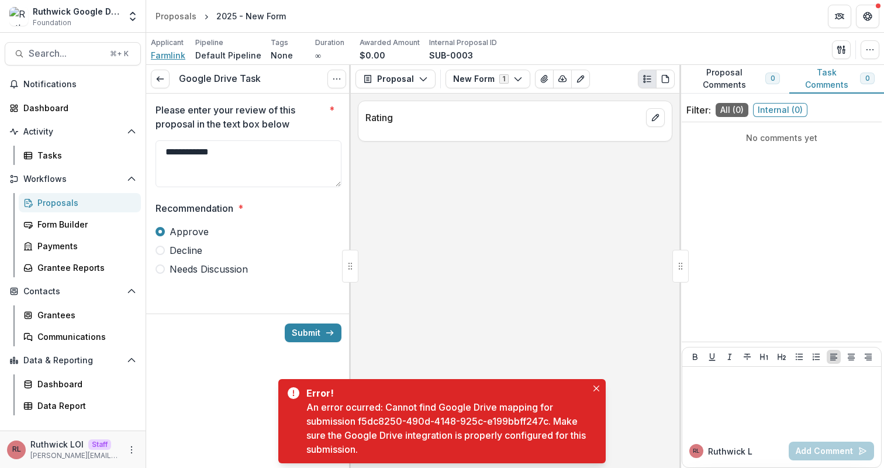
click at [181, 56] on span "Farmlink" at bounding box center [168, 55] width 35 height 12
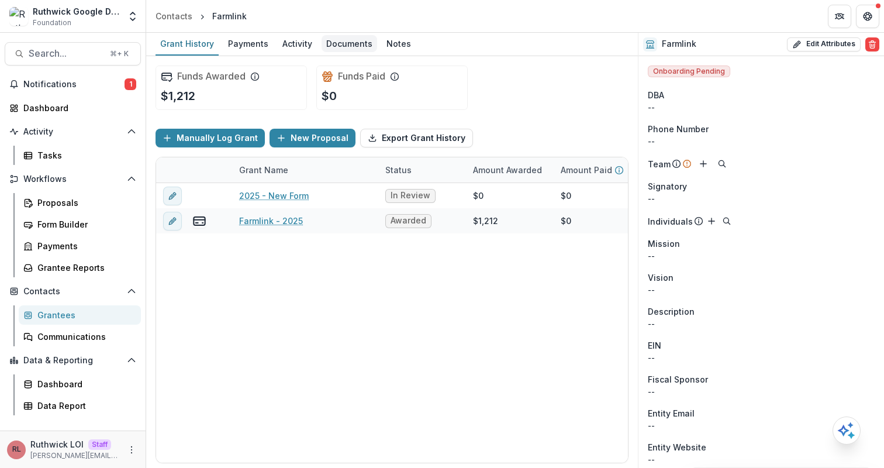
click at [350, 42] on div "Documents" at bounding box center [350, 43] width 56 height 17
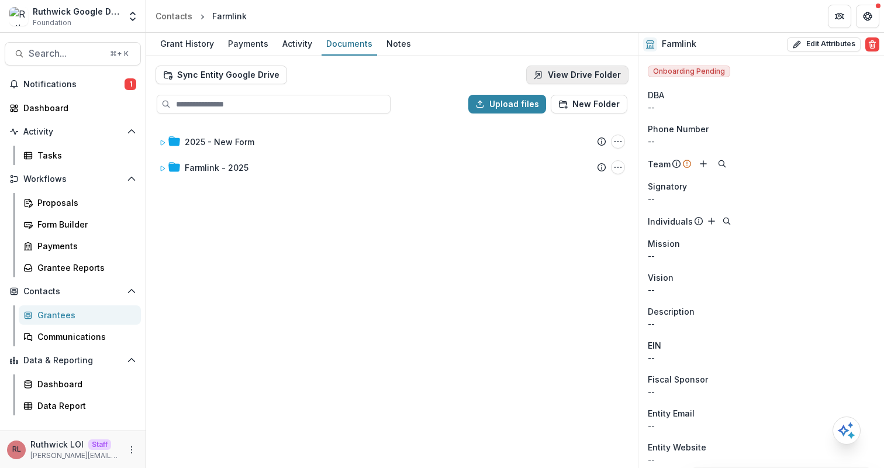
click at [598, 71] on link "View Drive Folder" at bounding box center [577, 75] width 102 height 19
click at [266, 73] on button "Sync Entity Google Drive" at bounding box center [222, 75] width 132 height 19
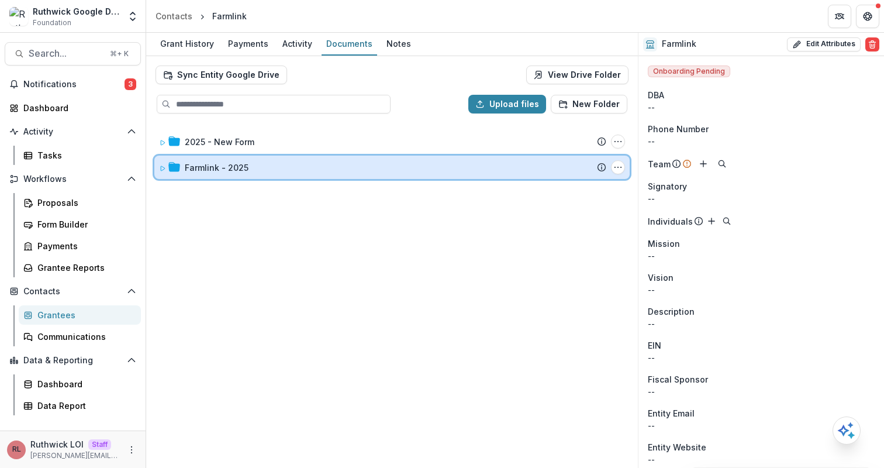
click at [308, 167] on div "Farmlink - 2025" at bounding box center [396, 167] width 422 height 12
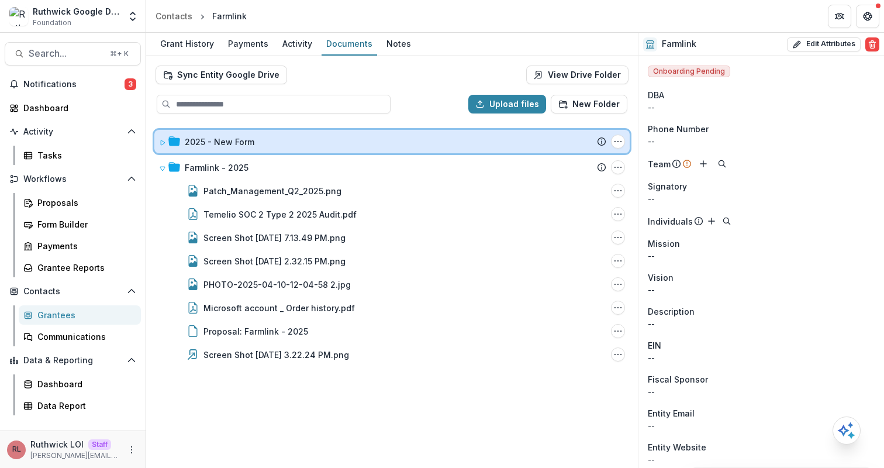
click at [291, 146] on div "2025 - New Form" at bounding box center [396, 142] width 422 height 12
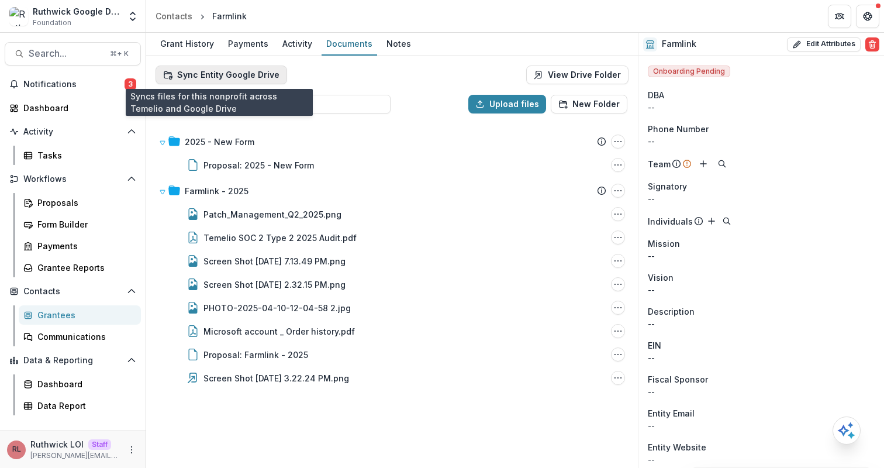
click at [259, 74] on button "Sync Entity Google Drive" at bounding box center [222, 75] width 132 height 19
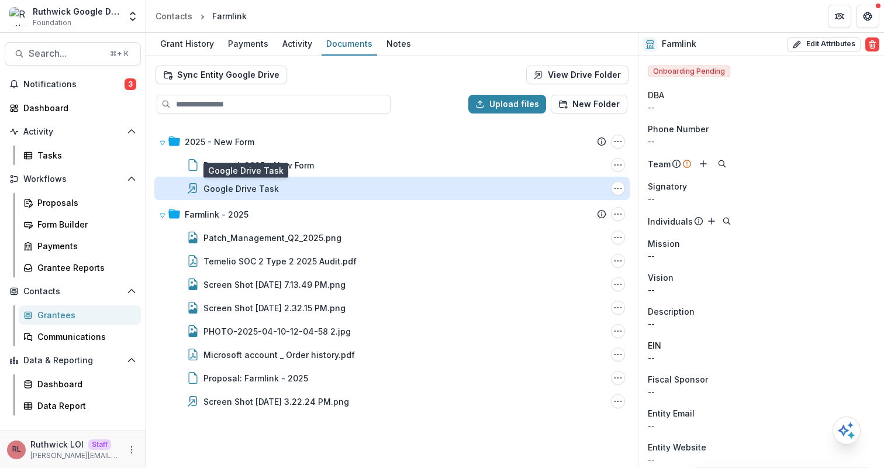
click at [253, 191] on div "Google Drive Task" at bounding box center [241, 188] width 75 height 12
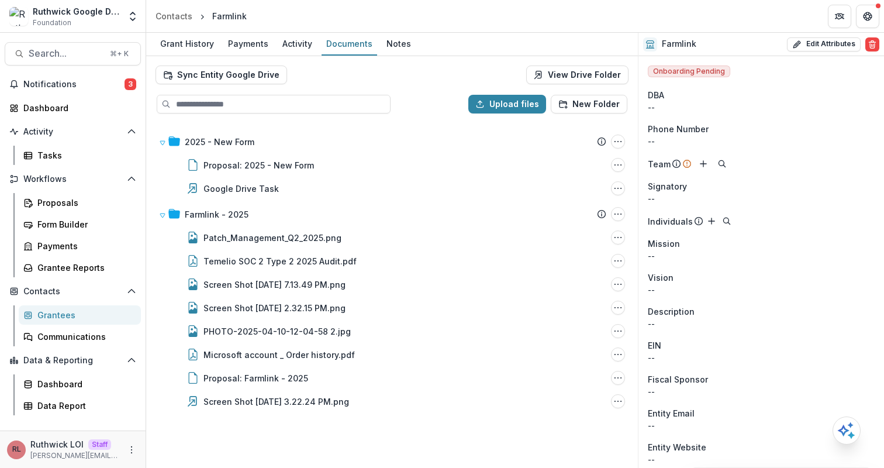
click at [453, 77] on div "Sync Entity Google Drive View Drive Folder" at bounding box center [392, 75] width 473 height 19
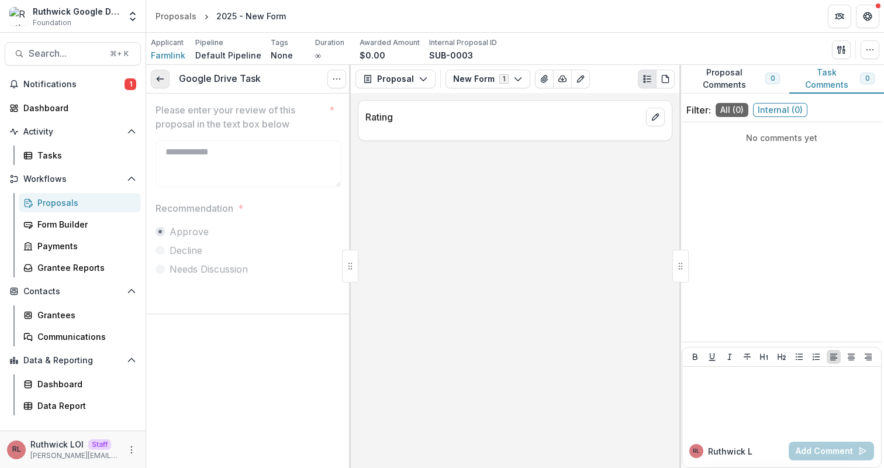
click at [164, 87] on link at bounding box center [160, 79] width 19 height 19
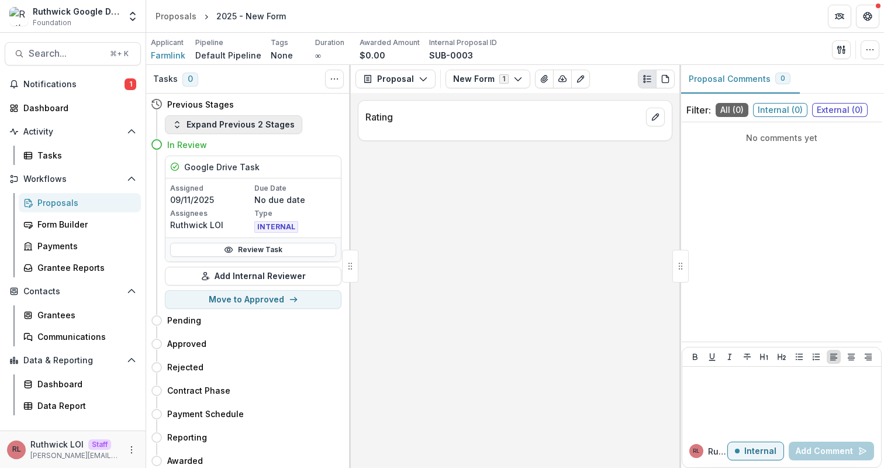
click at [254, 125] on button "Expand Previous 2 Stages" at bounding box center [233, 124] width 137 height 19
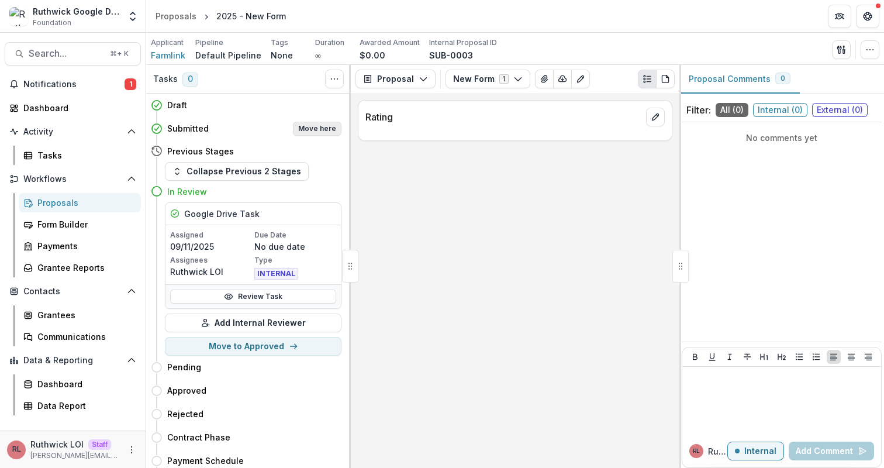
click at [309, 131] on button "Move here" at bounding box center [317, 129] width 49 height 14
select select "*********"
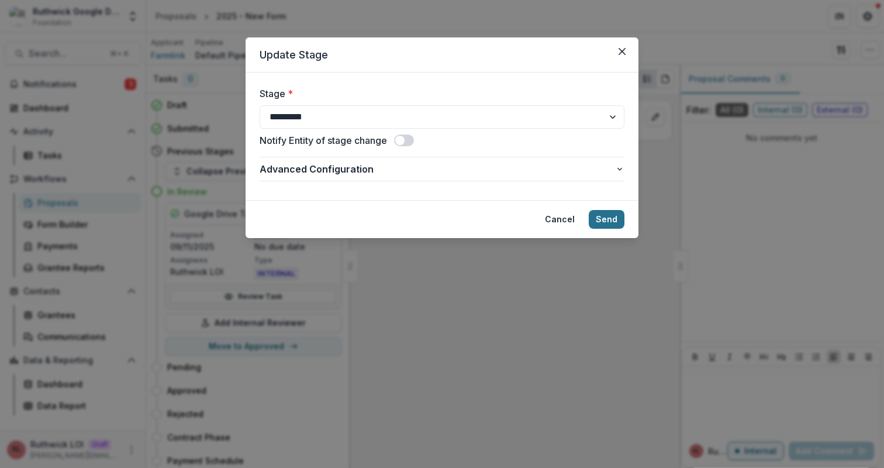
click at [611, 220] on button "Send" at bounding box center [607, 219] width 36 height 19
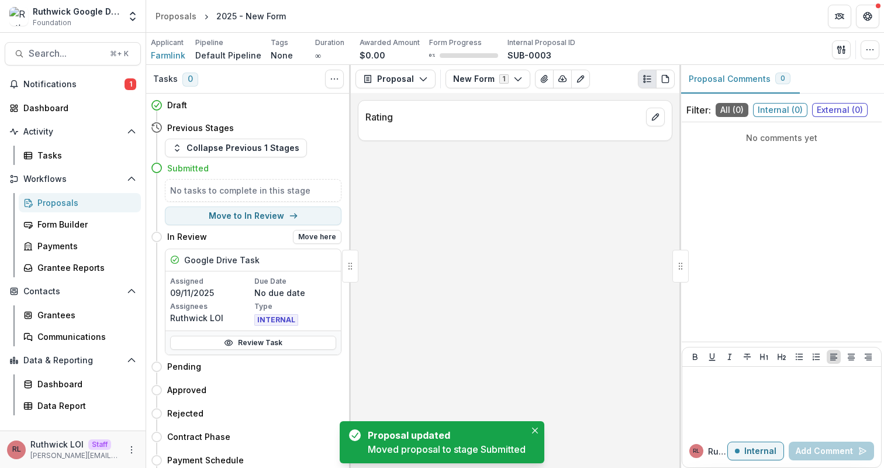
click at [328, 243] on div "In Review Move here" at bounding box center [246, 236] width 191 height 23
click at [325, 239] on button "Move here" at bounding box center [317, 237] width 49 height 14
select select "*********"
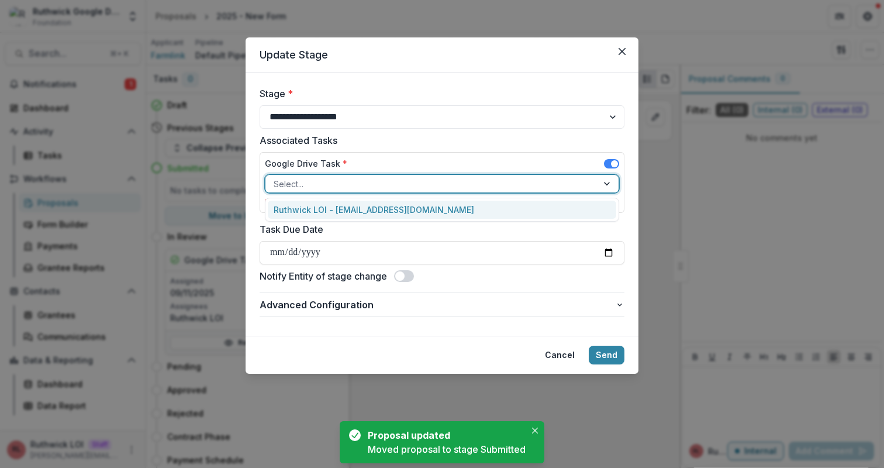
click at [399, 177] on div at bounding box center [432, 184] width 316 height 15
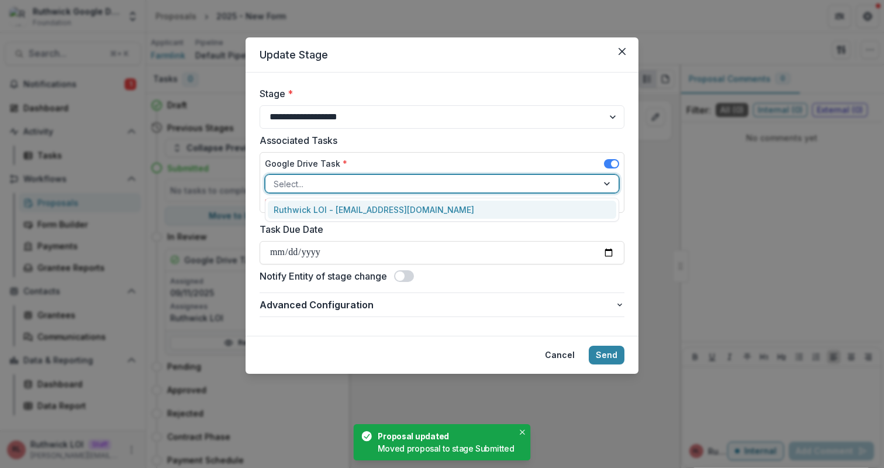
click at [414, 201] on div "Ruthwick LOI - ruthwick@trytemelio.com" at bounding box center [442, 210] width 349 height 18
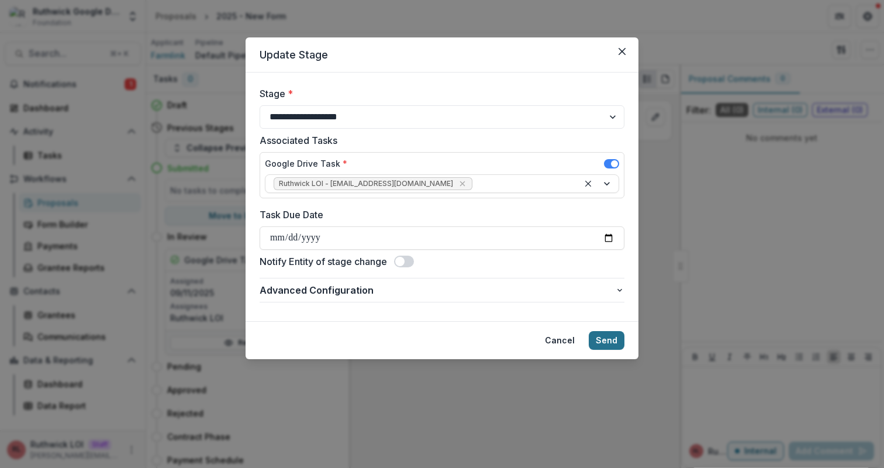
click at [610, 335] on button "Send" at bounding box center [607, 340] width 36 height 19
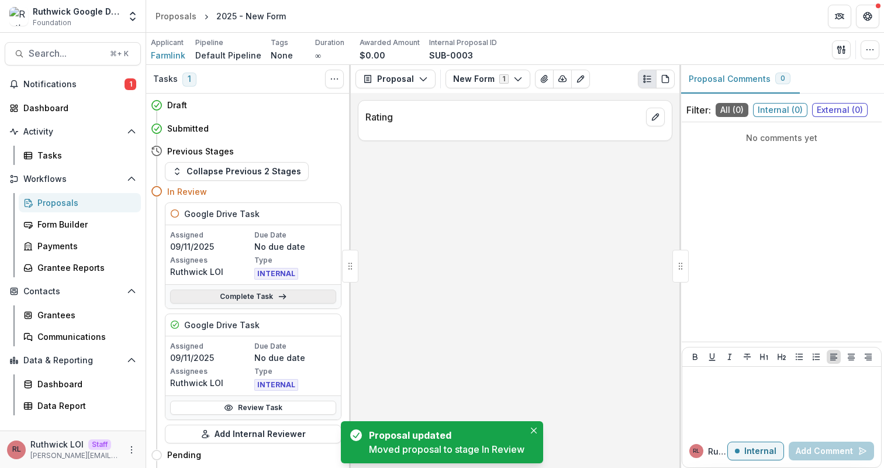
click at [270, 294] on link "Complete Task" at bounding box center [253, 297] width 166 height 14
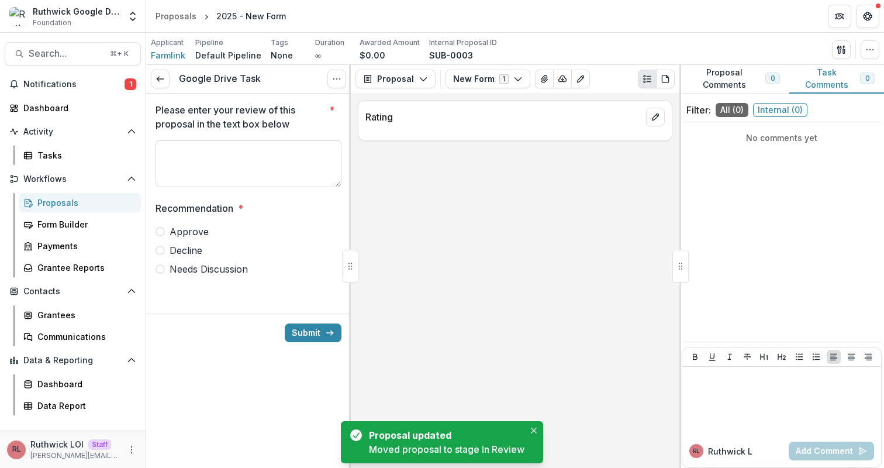
click at [218, 175] on textarea "Please enter your review of this proposal in the text box below *" at bounding box center [249, 163] width 186 height 47
click at [201, 234] on span "Approve" at bounding box center [189, 232] width 39 height 14
type textarea "********"
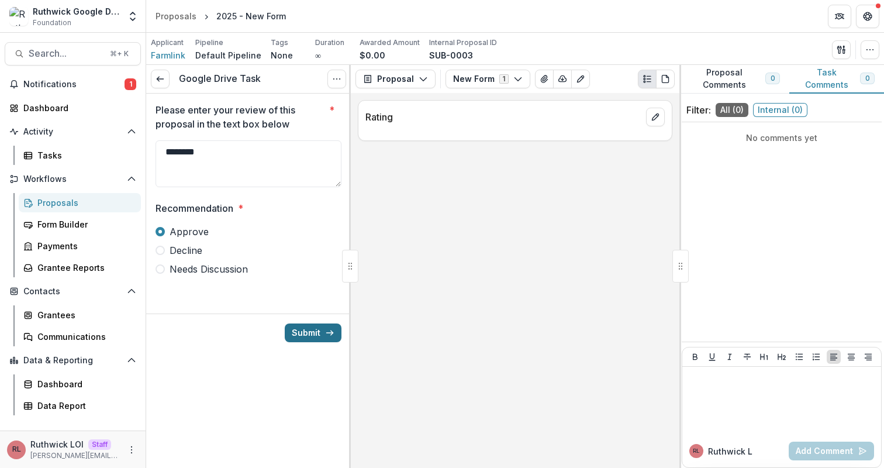
click at [299, 329] on button "Submit" at bounding box center [313, 332] width 57 height 19
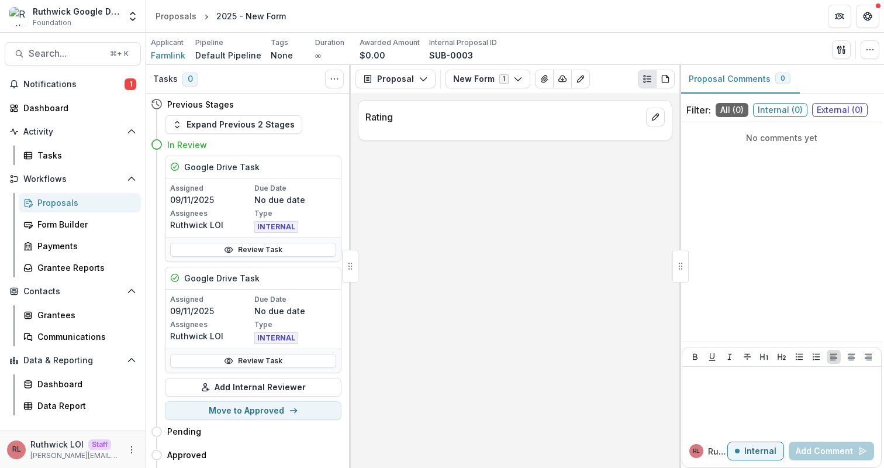
click at [595, 178] on div "Rating" at bounding box center [515, 280] width 329 height 375
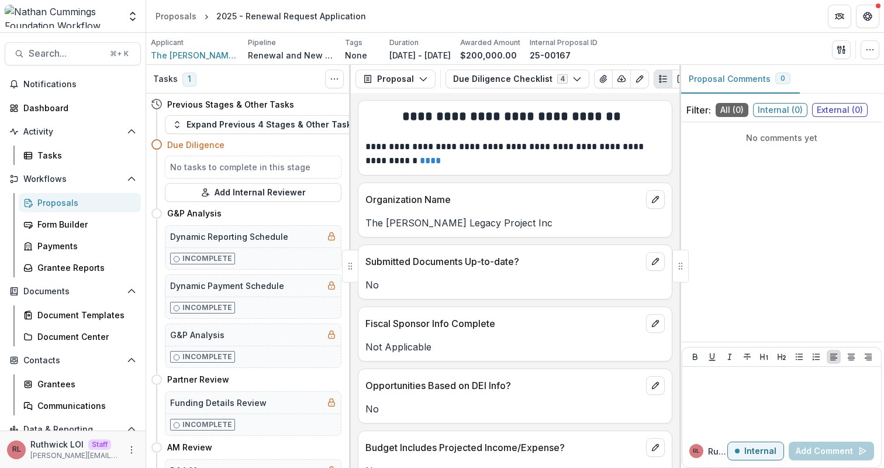
click at [66, 205] on div "Proposals" at bounding box center [84, 203] width 94 height 12
click at [81, 201] on div "Proposals" at bounding box center [84, 203] width 94 height 12
click at [243, 16] on div "2025 - Renewal Request Application" at bounding box center [291, 16] width 150 height 12
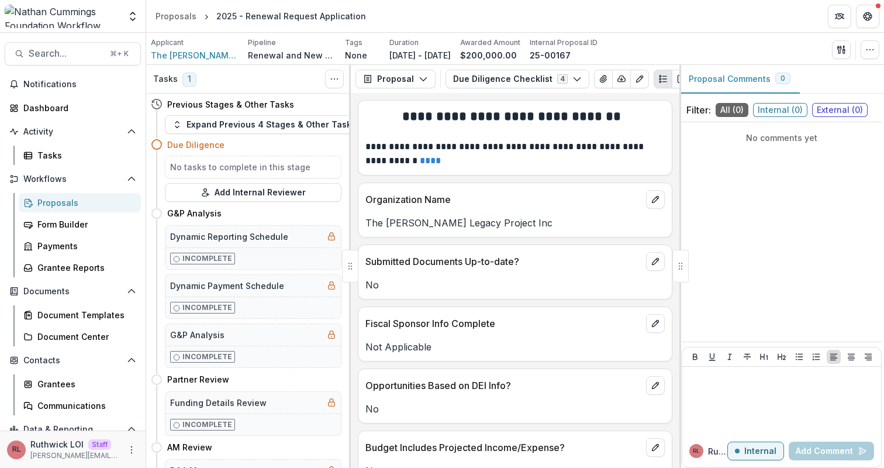
click at [282, 17] on div "2025 - Renewal Request Application" at bounding box center [291, 16] width 150 height 12
click at [256, 54] on p "Renewal and New Grants Pipeline" at bounding box center [292, 55] width 88 height 12
drag, startPoint x: 256, startPoint y: 54, endPoint x: 304, endPoint y: 56, distance: 47.4
click at [304, 56] on p "Renewal and New Grants Pipeline" at bounding box center [292, 55] width 88 height 12
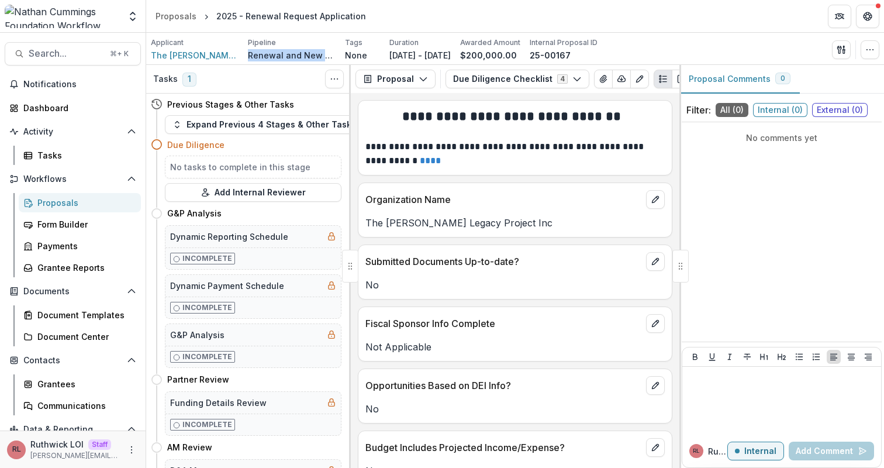
click at [304, 56] on p "Renewal and New Grants Pipeline" at bounding box center [292, 55] width 88 height 12
click at [192, 149] on h4 "Due Diligence" at bounding box center [195, 145] width 57 height 12
click at [193, 149] on h4 "Due Diligence" at bounding box center [195, 145] width 57 height 12
click at [230, 164] on h5 "No tasks to complete in this stage" at bounding box center [253, 167] width 166 height 12
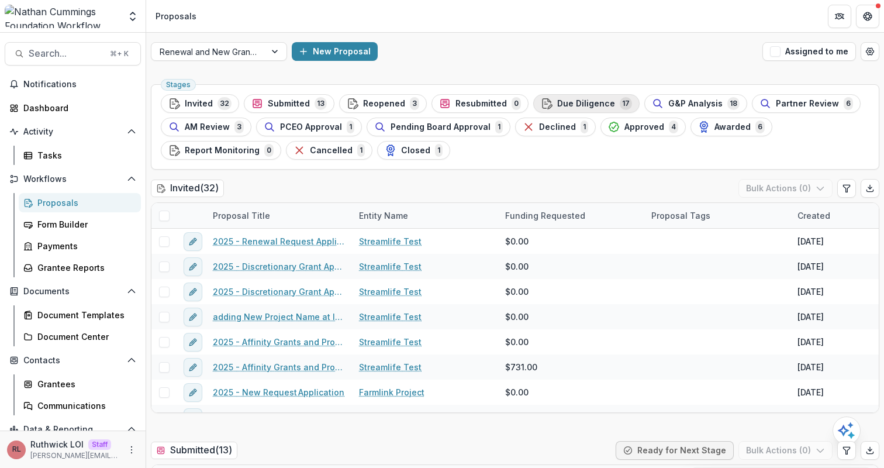
click at [573, 105] on span "Due Diligence" at bounding box center [586, 104] width 58 height 10
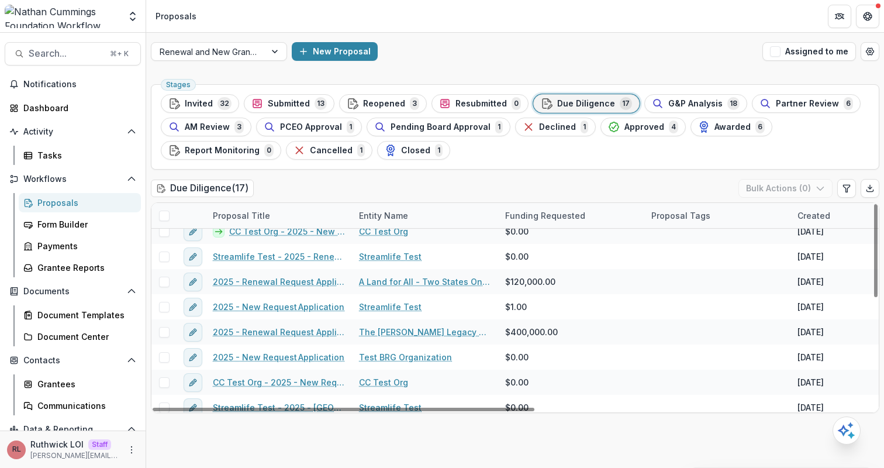
scroll to position [244, 0]
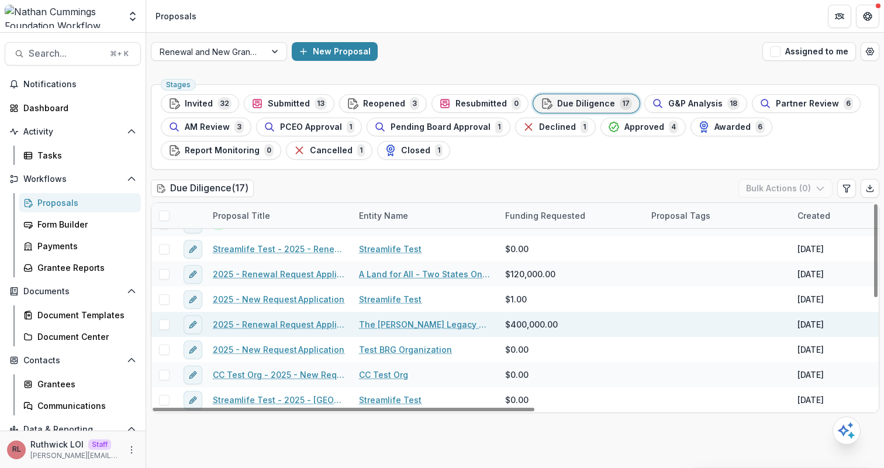
click at [311, 325] on link "2025 - Renewal Request Application" at bounding box center [279, 324] width 132 height 12
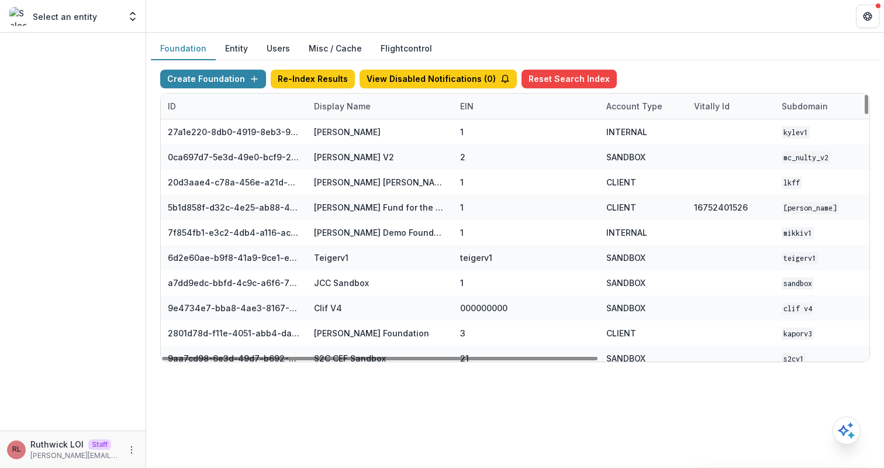
click at [371, 108] on div "Display Name" at bounding box center [342, 106] width 71 height 12
click at [398, 135] on input at bounding box center [379, 132] width 140 height 19
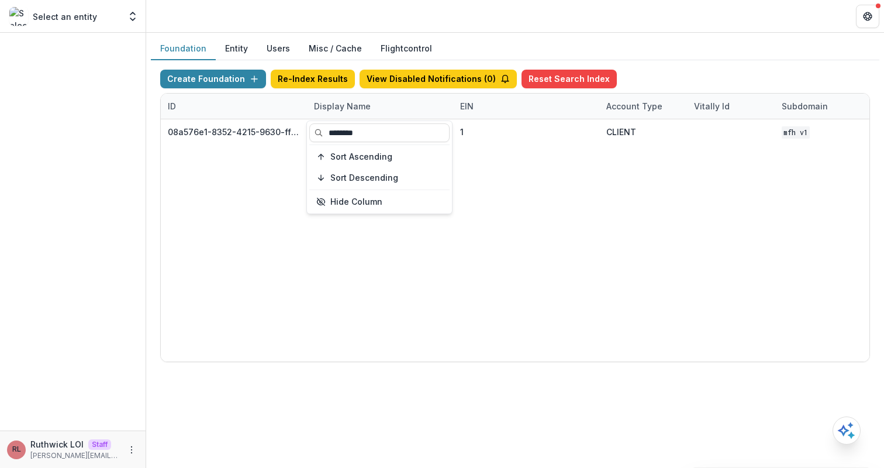
type input "********"
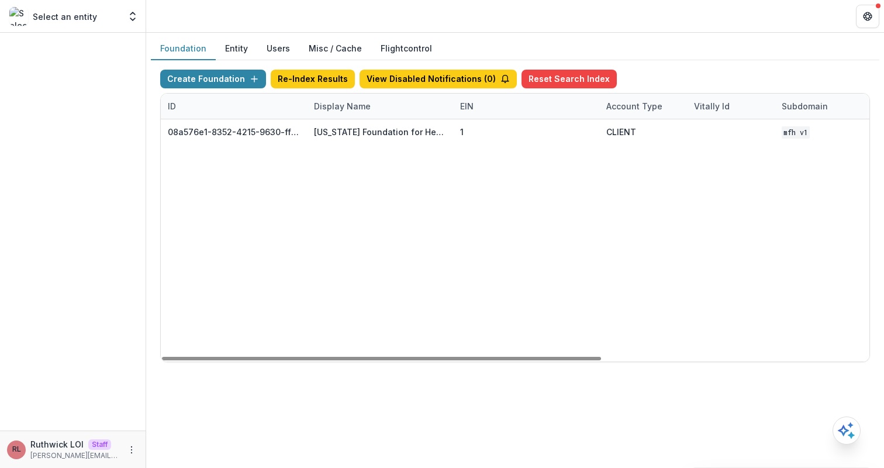
click at [558, 204] on div "08a576e1-8352-4215-9630-ff0d35d85970 [US_STATE] Foundation for Health 1 CLIENT …" at bounding box center [731, 240] width 1141 height 242
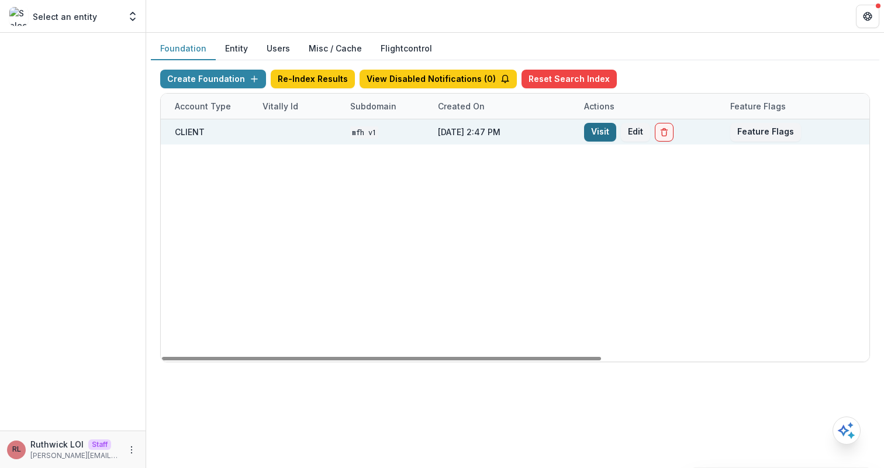
click at [602, 130] on link "Visit" at bounding box center [600, 132] width 32 height 19
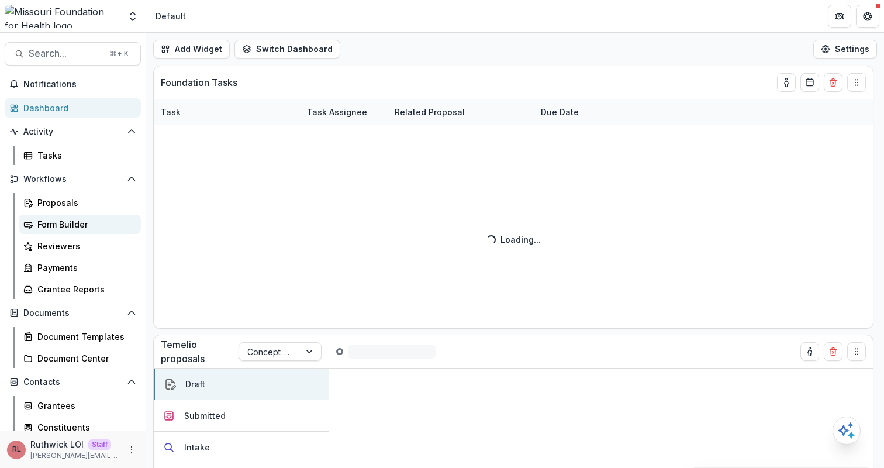
click at [81, 222] on div "Form Builder" at bounding box center [84, 224] width 94 height 12
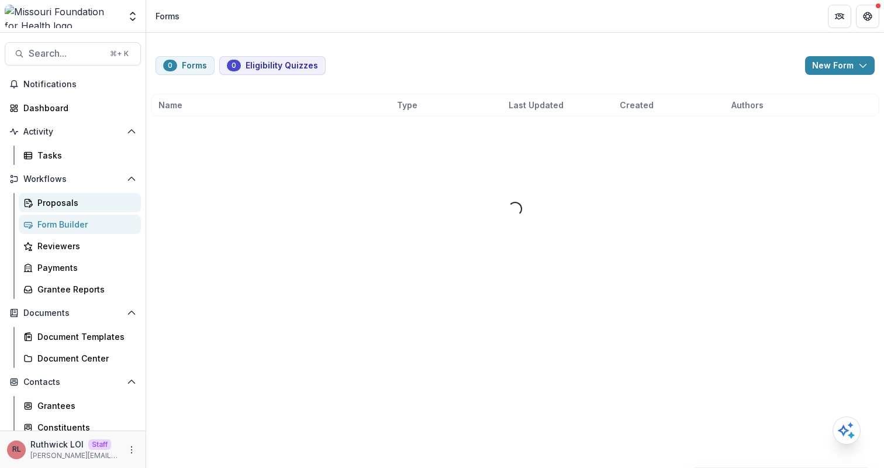
click at [74, 206] on div "Proposals" at bounding box center [84, 203] width 94 height 12
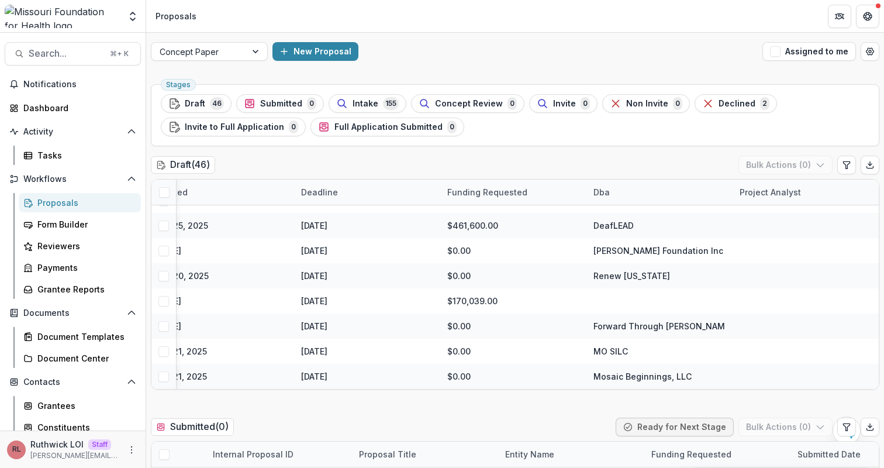
click at [205, 39] on div "Concept Paper New Proposal Assigned to me" at bounding box center [515, 51] width 738 height 37
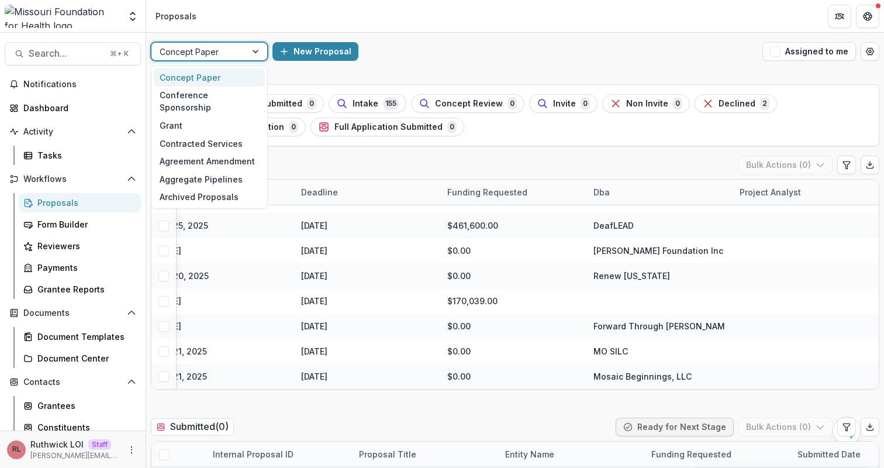
click at [215, 54] on div at bounding box center [199, 51] width 78 height 15
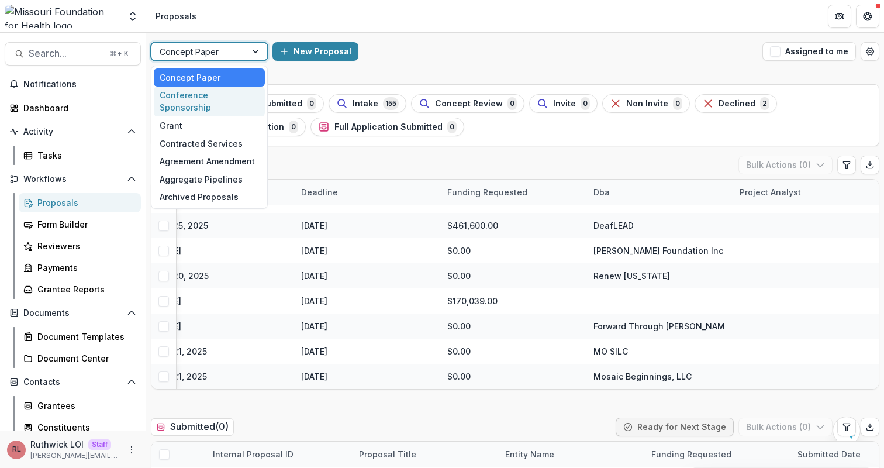
click at [225, 97] on div "Conference Sponsorship" at bounding box center [209, 102] width 111 height 30
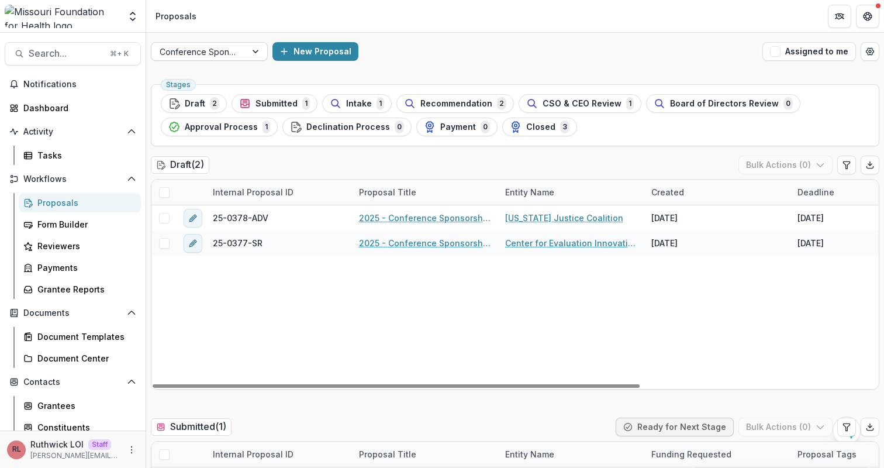
click at [214, 52] on div at bounding box center [199, 51] width 78 height 15
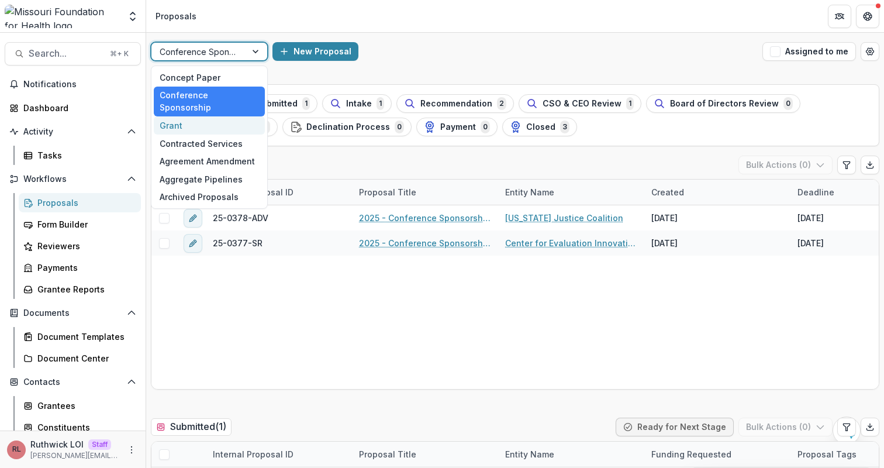
click at [216, 116] on div "Grant" at bounding box center [209, 125] width 111 height 18
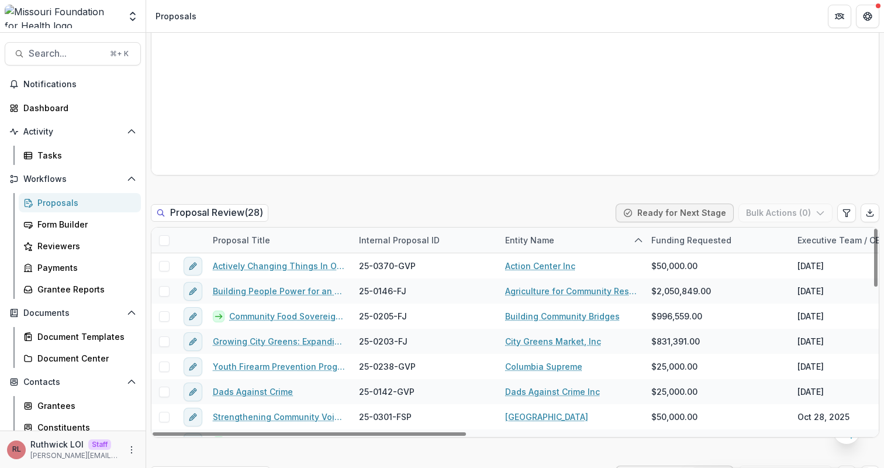
scroll to position [732, 0]
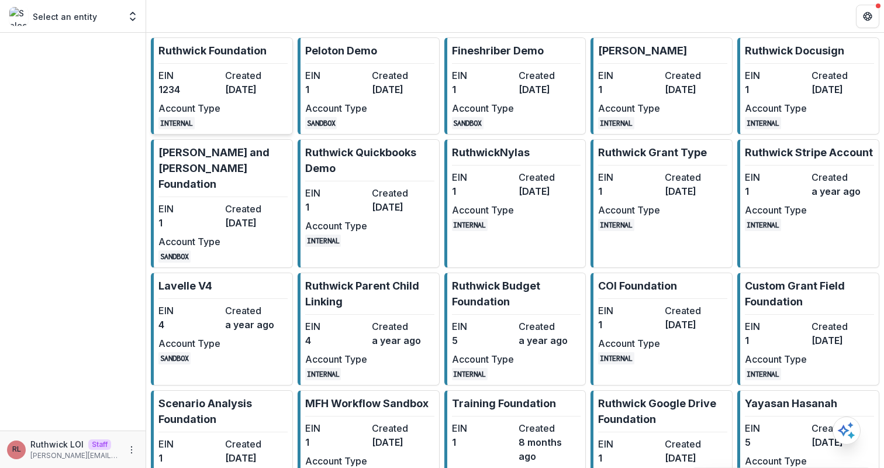
click at [214, 86] on dd "1234" at bounding box center [190, 89] width 62 height 14
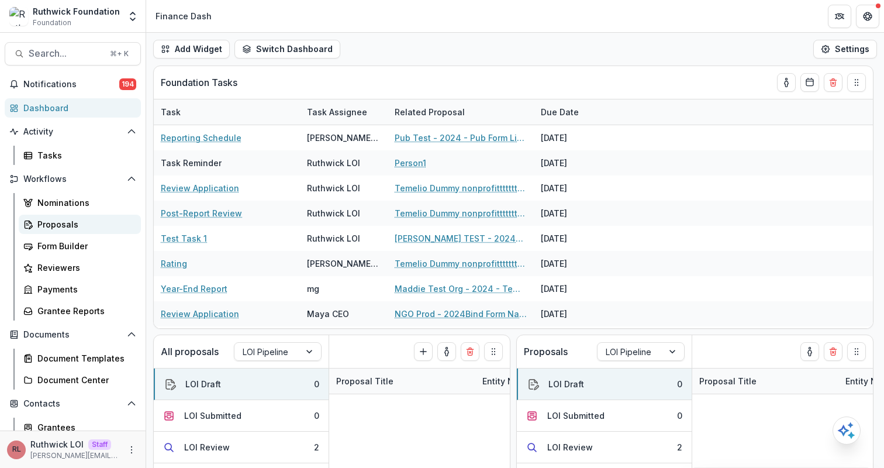
click at [78, 225] on div "Proposals" at bounding box center [84, 224] width 94 height 12
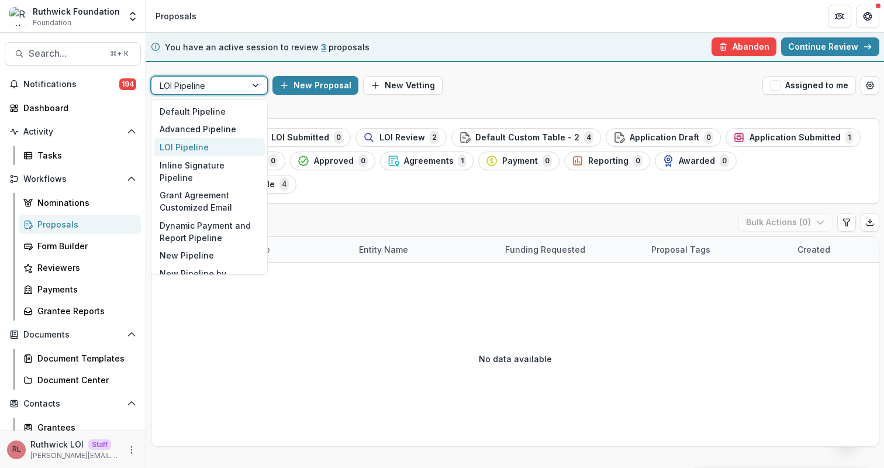
click at [209, 89] on div at bounding box center [199, 85] width 78 height 15
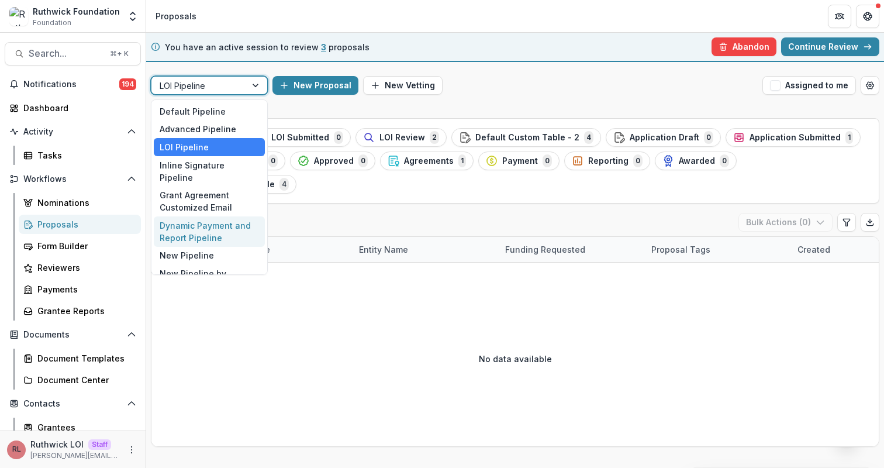
scroll to position [34, 0]
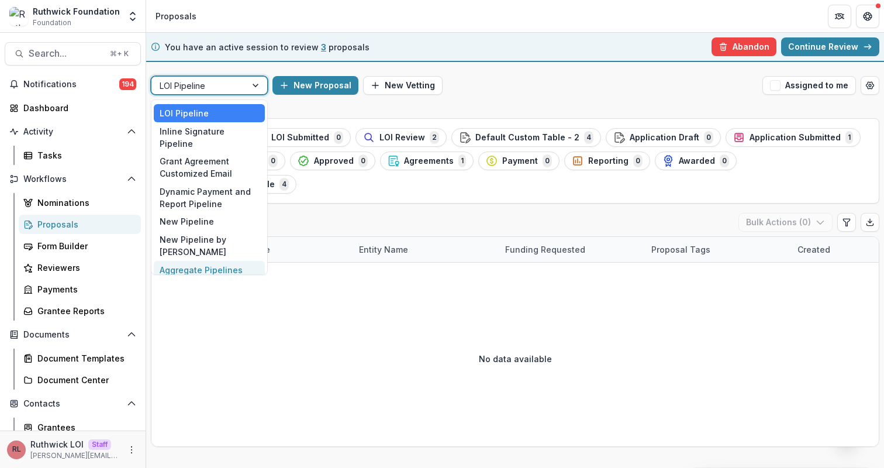
click at [204, 261] on div "Aggregate Pipelines" at bounding box center [209, 270] width 111 height 18
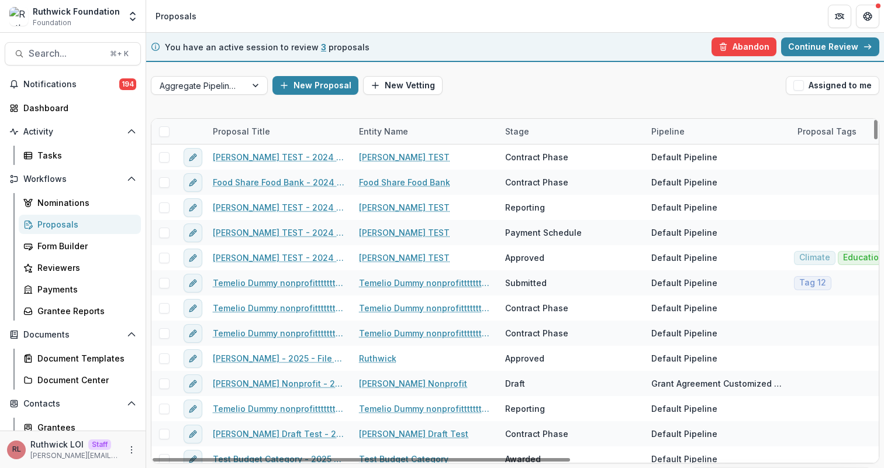
click at [164, 133] on span at bounding box center [164, 131] width 11 height 11
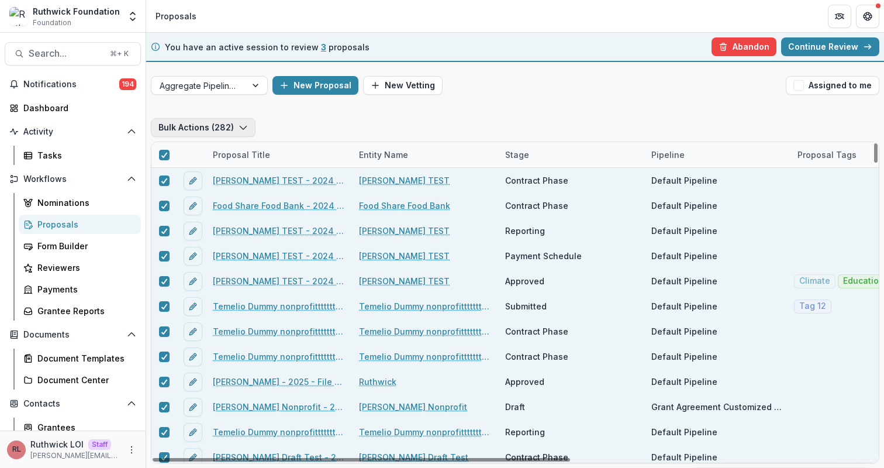
click at [219, 125] on button "Bulk Actions ( 282 )" at bounding box center [203, 127] width 105 height 19
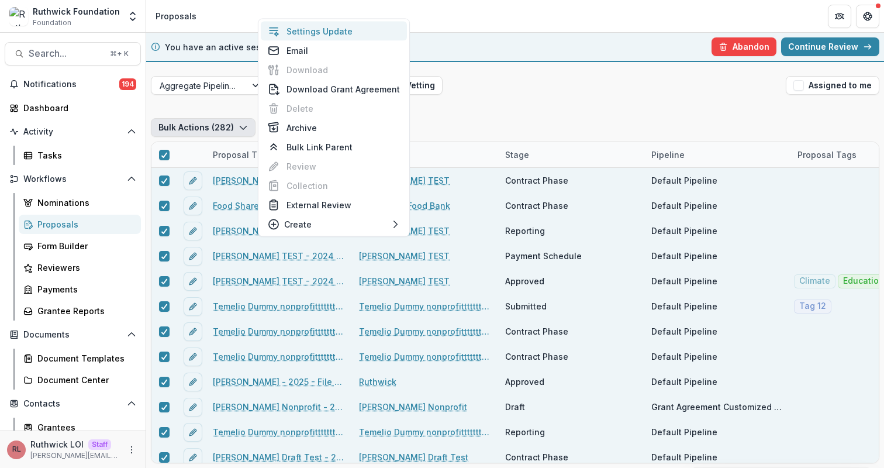
click at [359, 33] on button "Settings Update" at bounding box center [334, 31] width 146 height 19
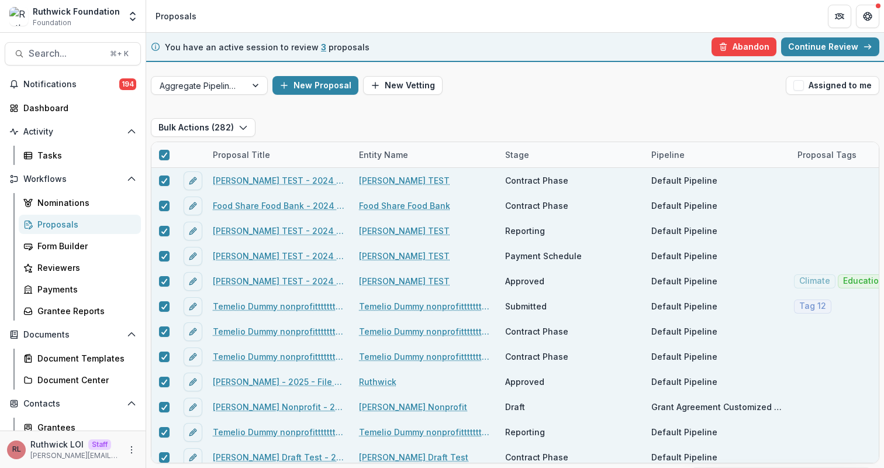
type input "**"
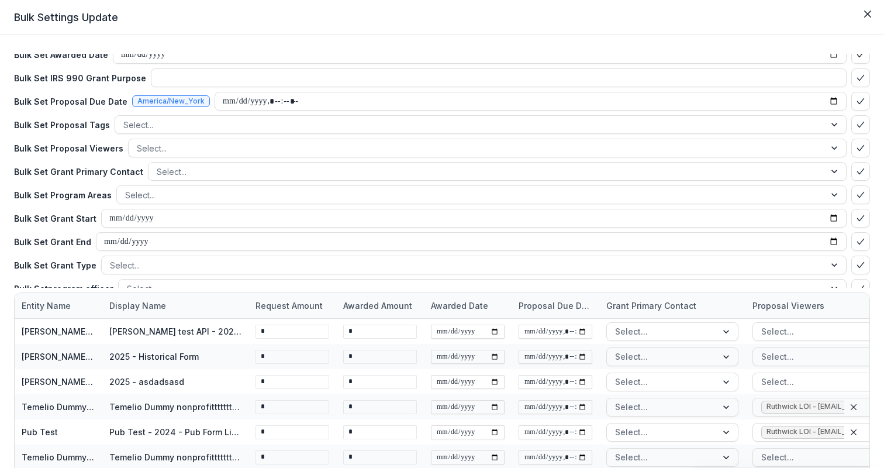
scroll to position [92, 0]
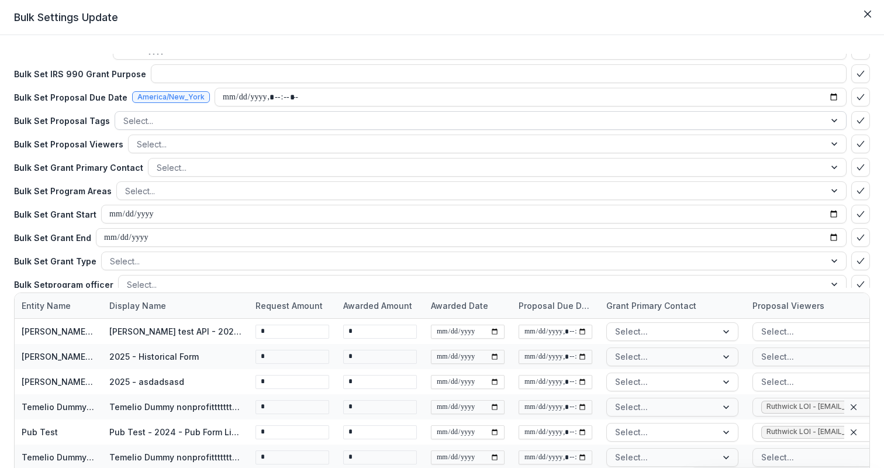
click at [261, 125] on div at bounding box center [470, 120] width 694 height 15
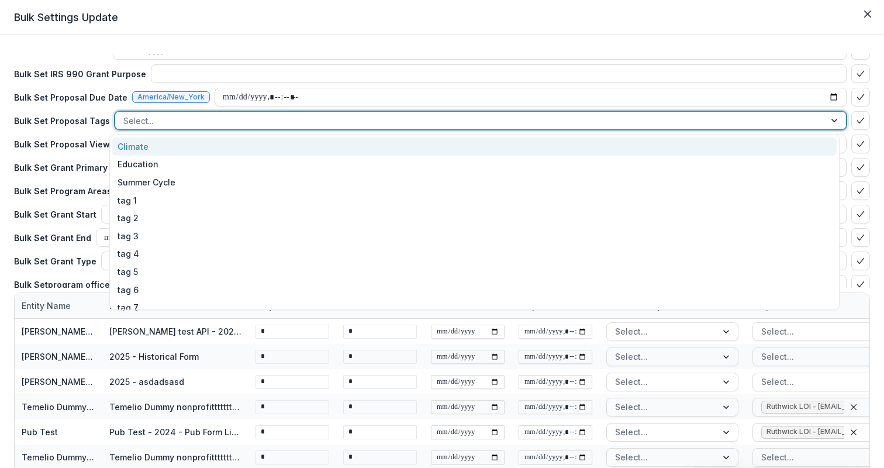
click at [266, 145] on div "Climate" at bounding box center [474, 146] width 725 height 18
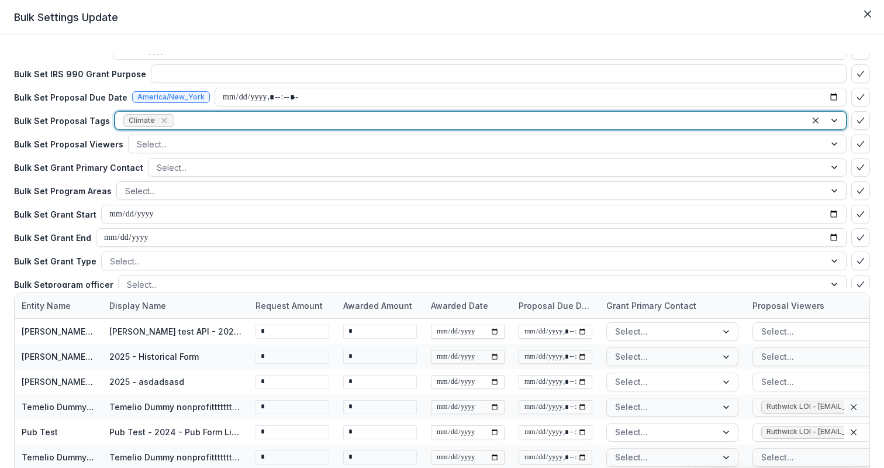
click at [471, 187] on div at bounding box center [471, 191] width 692 height 15
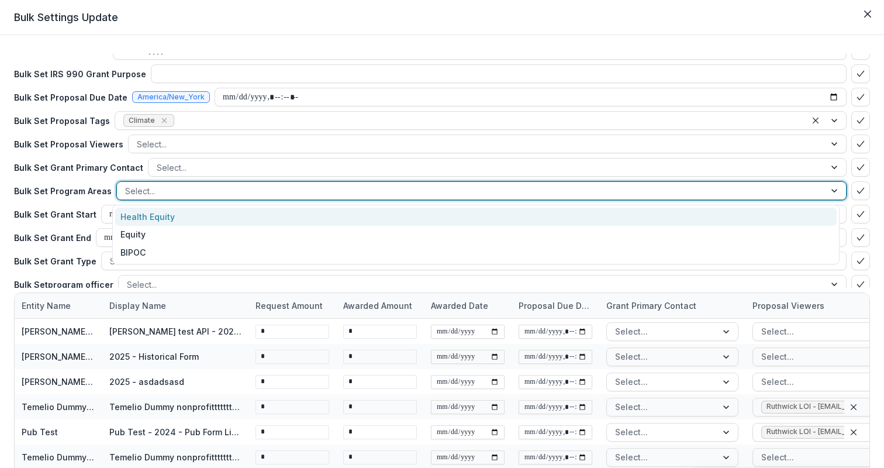
click at [484, 211] on div "Health Equity" at bounding box center [476, 217] width 722 height 18
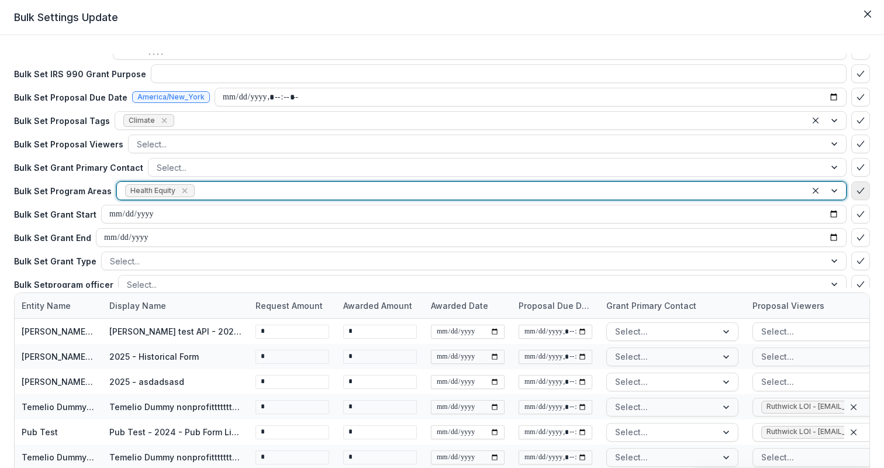
click at [856, 191] on icon "bulk-confirm-option" at bounding box center [860, 190] width 9 height 9
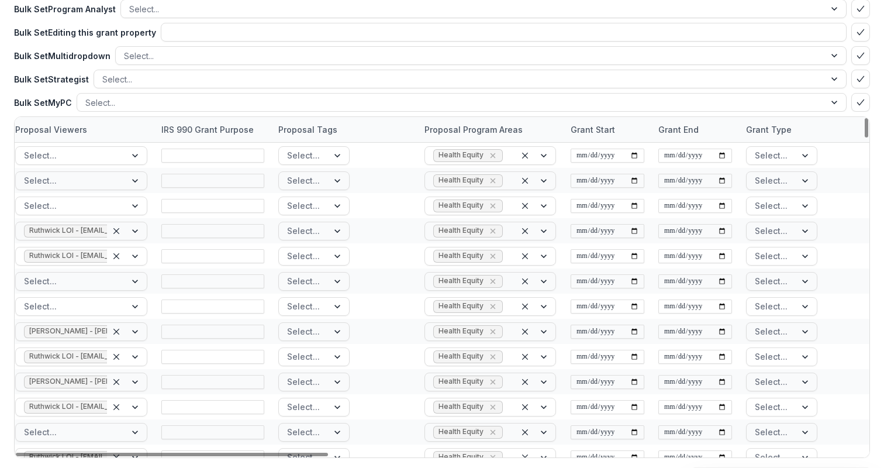
scroll to position [218, 0]
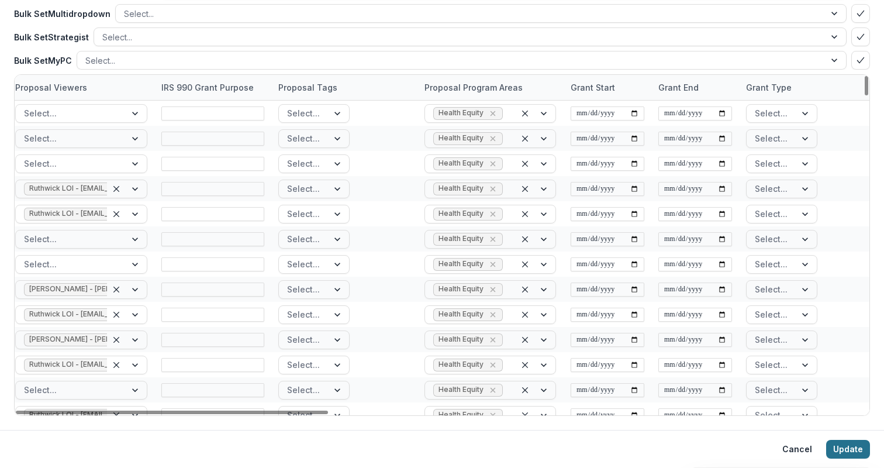
click at [849, 447] on button "Update" at bounding box center [848, 449] width 44 height 19
click at [844, 446] on button "Update" at bounding box center [848, 449] width 44 height 19
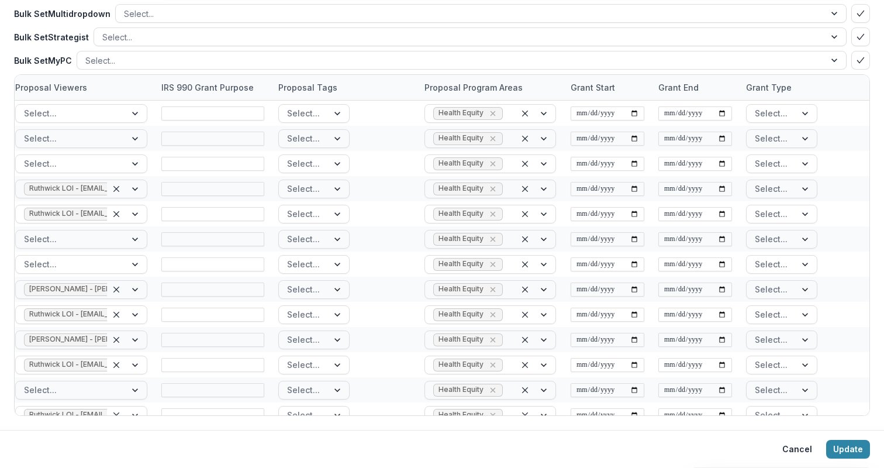
scroll to position [0, 0]
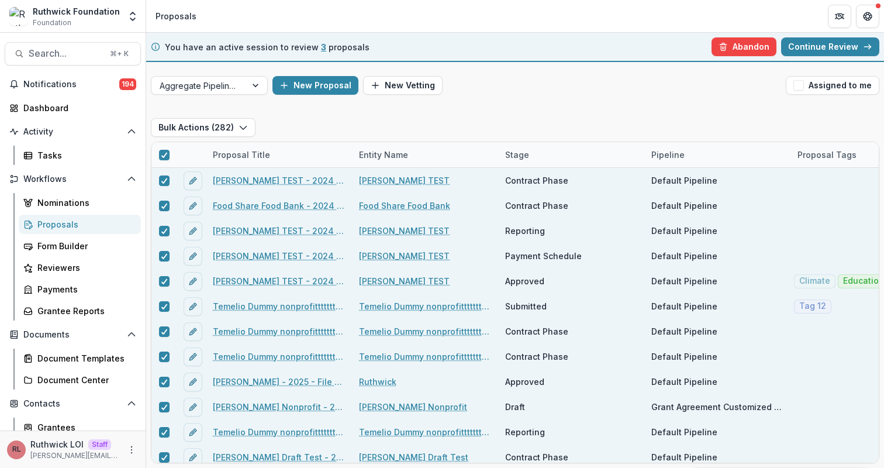
click at [570, 106] on div "You have an active session to review 3 proposals Abandon Are you sure? This act…" at bounding box center [515, 250] width 738 height 435
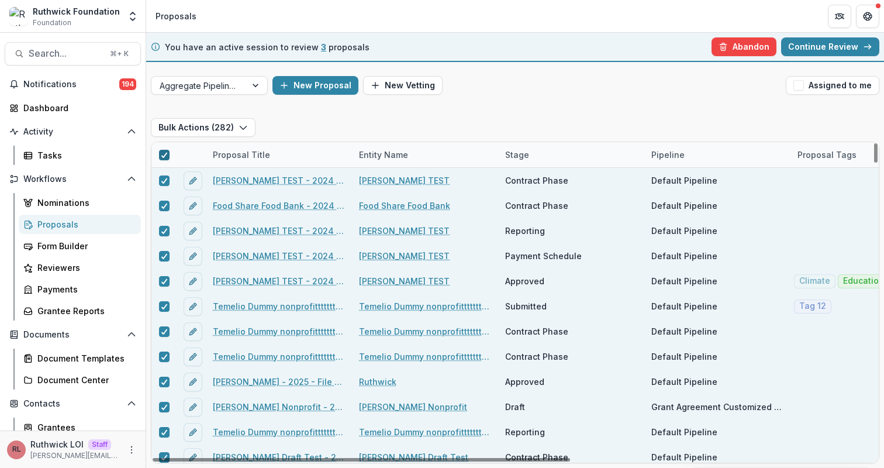
click at [164, 153] on icon at bounding box center [164, 155] width 7 height 6
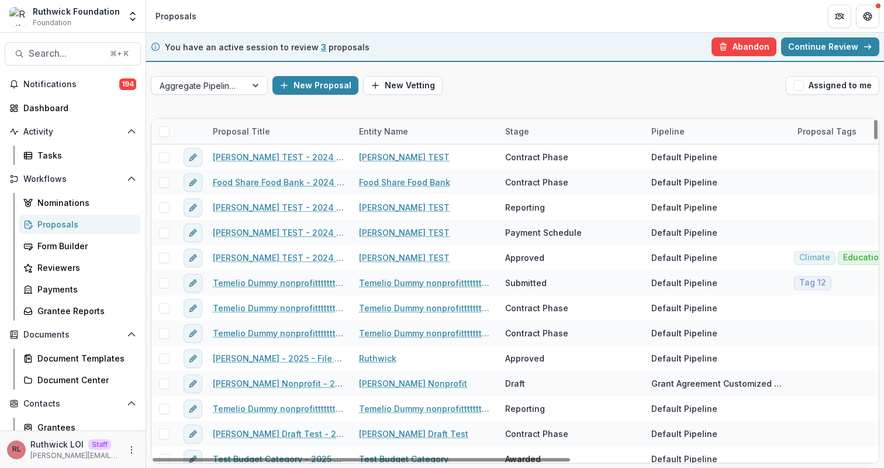
click at [397, 112] on div "You have an active session to review 3 proposals Abandon Are you sure? This act…" at bounding box center [515, 250] width 738 height 435
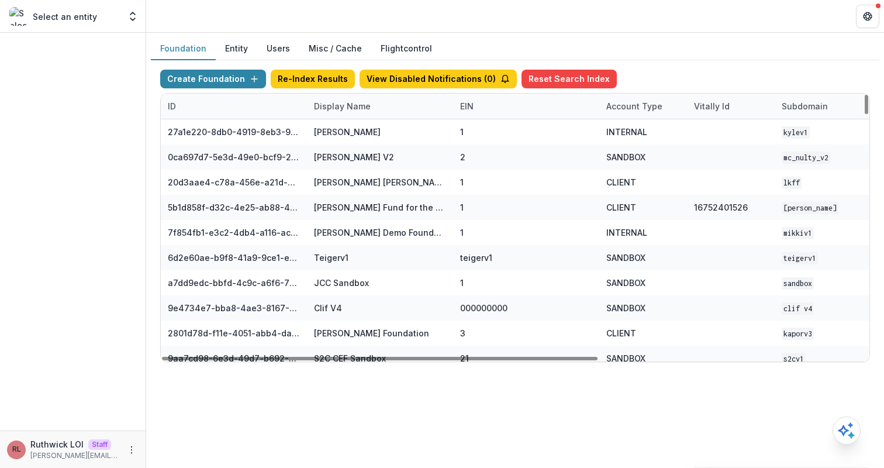
click at [349, 109] on div "Display Name" at bounding box center [342, 106] width 71 height 12
click at [360, 131] on input at bounding box center [379, 132] width 140 height 19
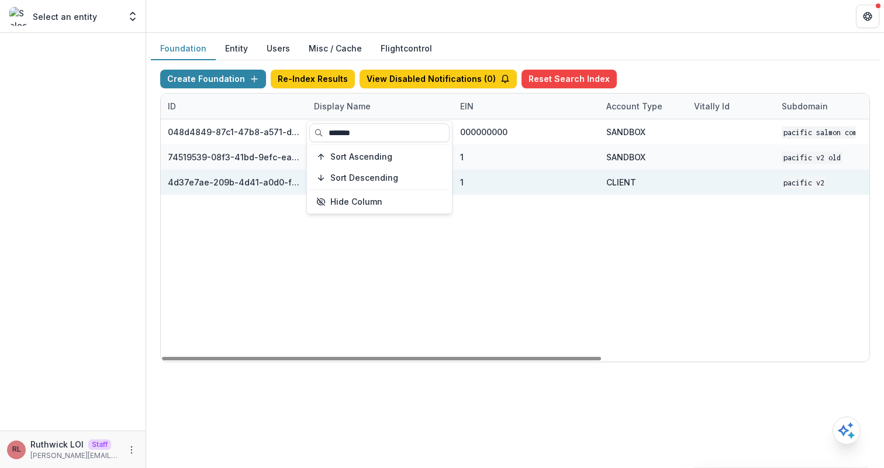
type input "*******"
click at [560, 190] on div "1" at bounding box center [526, 182] width 132 height 25
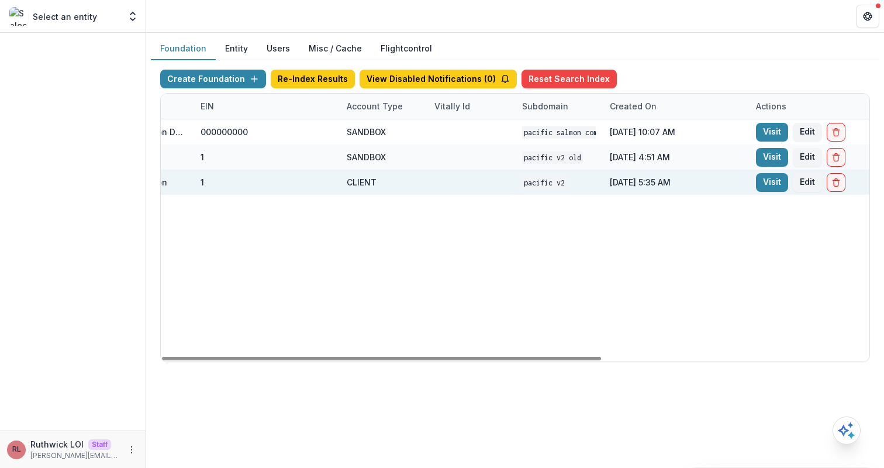
scroll to position [0, 432]
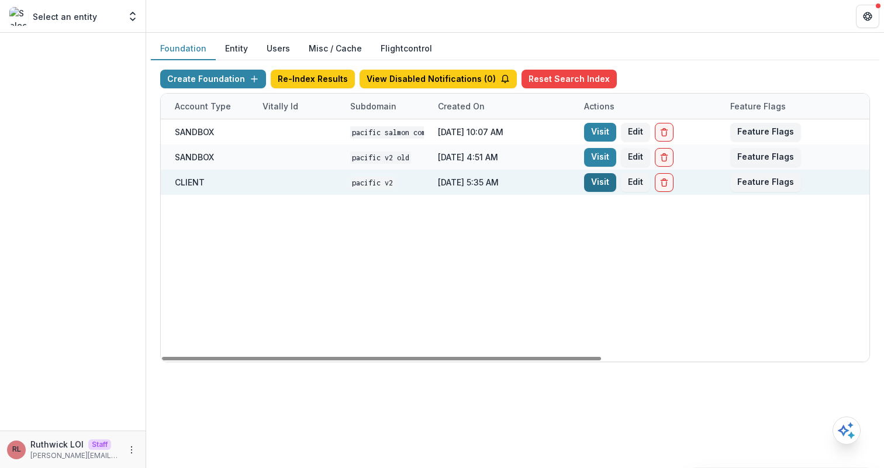
click at [600, 183] on link "Visit" at bounding box center [600, 182] width 32 height 19
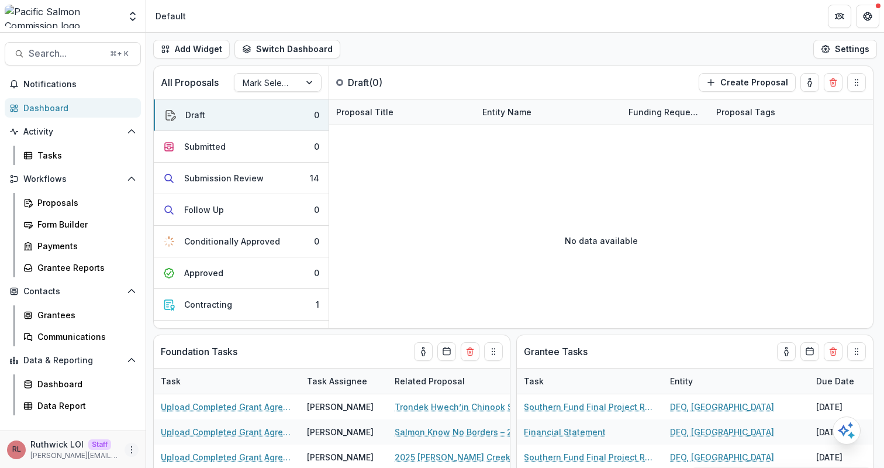
click at [129, 450] on icon "More" at bounding box center [131, 449] width 9 height 9
click at [176, 424] on link "User Settings" at bounding box center [208, 424] width 125 height 19
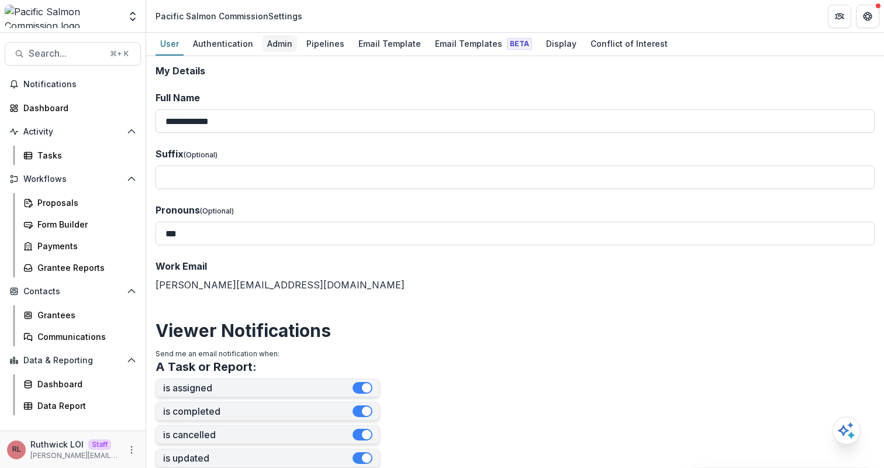
click at [285, 44] on div "Admin" at bounding box center [280, 43] width 35 height 17
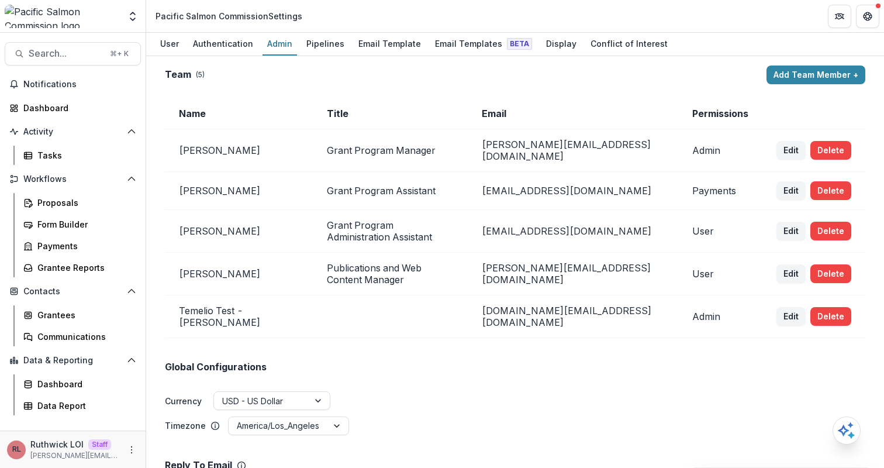
click at [195, 146] on td "[PERSON_NAME]" at bounding box center [239, 150] width 148 height 43
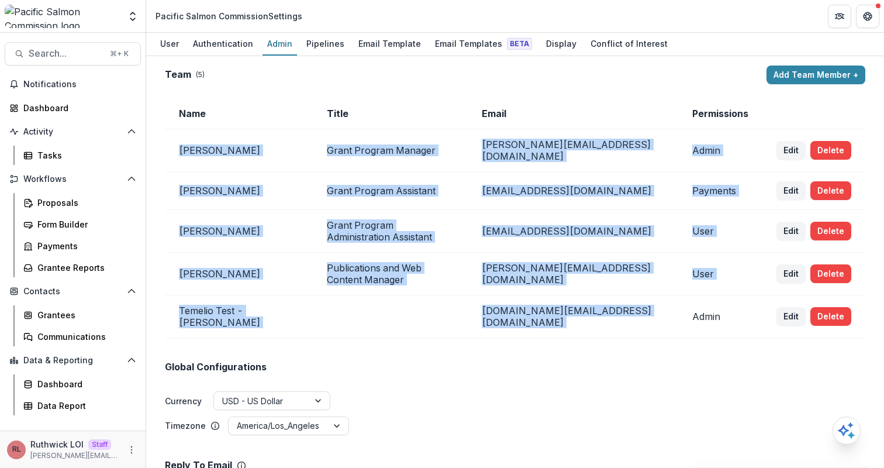
drag, startPoint x: 195, startPoint y: 146, endPoint x: 515, endPoint y: 297, distance: 354.3
click at [515, 297] on tbody "[PERSON_NAME] [PERSON_NAME] Program Manager [PERSON_NAME][EMAIL_ADDRESS][DOMAIN…" at bounding box center [515, 233] width 701 height 209
click at [516, 297] on td "[DOMAIN_NAME][EMAIL_ADDRESS][DOMAIN_NAME]" at bounding box center [573, 316] width 211 height 43
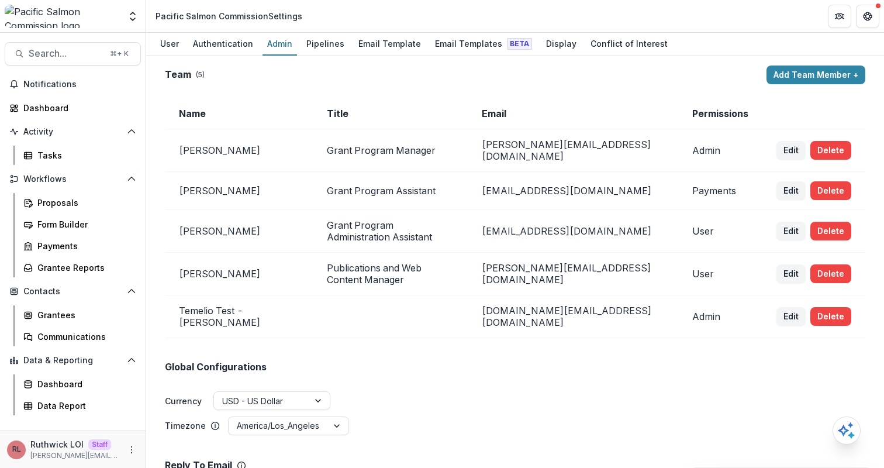
click at [707, 146] on td "Admin" at bounding box center [721, 150] width 84 height 43
click at [198, 189] on td "[PERSON_NAME]" at bounding box center [239, 191] width 148 height 38
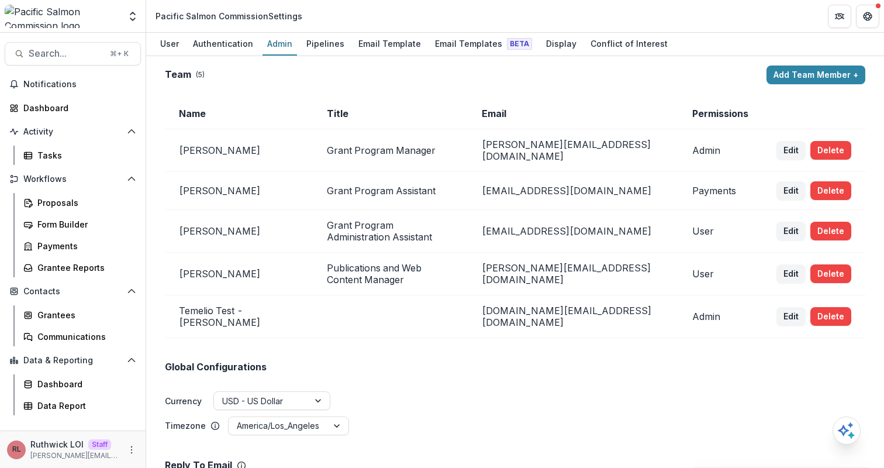
click at [248, 192] on td "[PERSON_NAME]" at bounding box center [239, 191] width 148 height 38
click at [718, 190] on td "Payments" at bounding box center [721, 191] width 84 height 38
click at [643, 234] on td "[EMAIL_ADDRESS][DOMAIN_NAME]" at bounding box center [573, 231] width 211 height 43
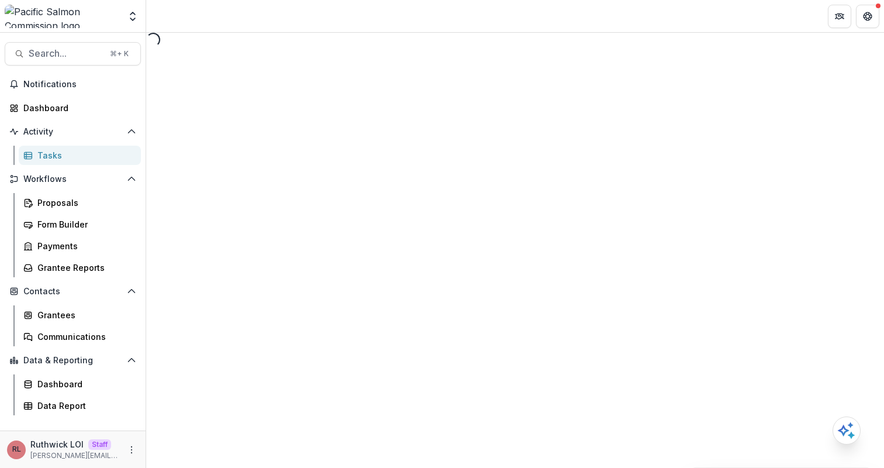
select select "********"
